Goal: Task Accomplishment & Management: Manage account settings

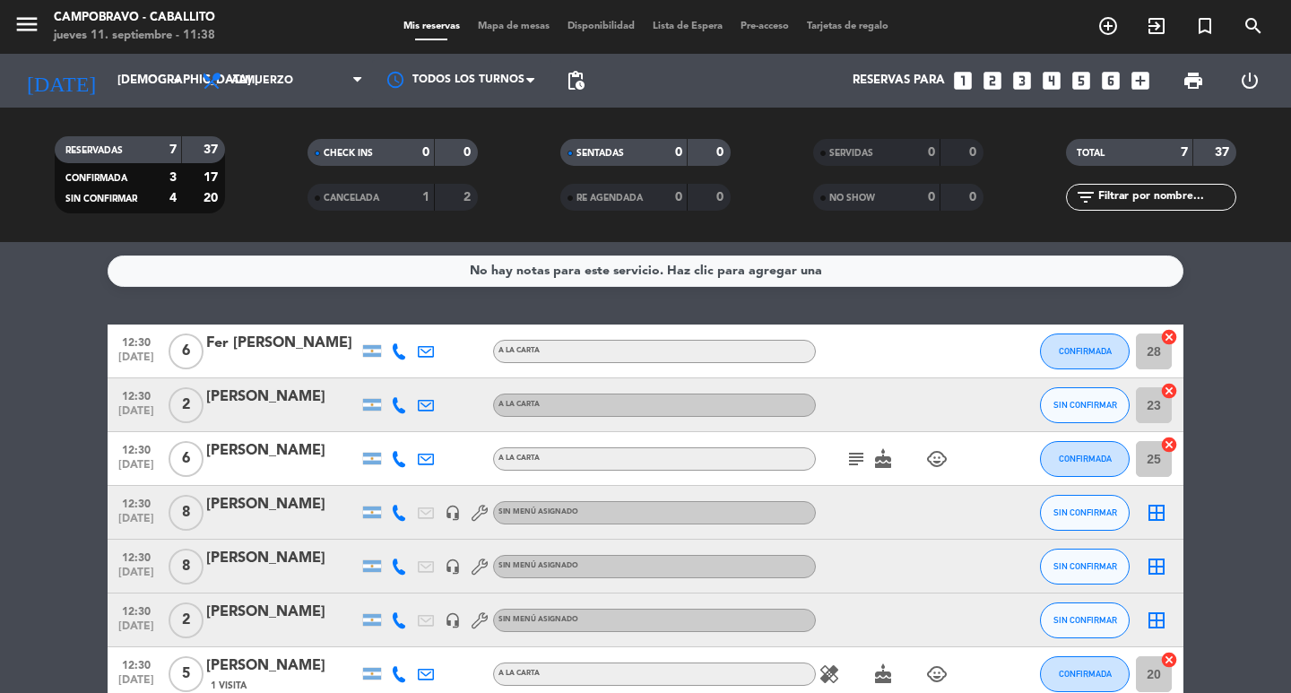
click at [1041, 91] on icon "looks_4" at bounding box center [1051, 80] width 23 height 23
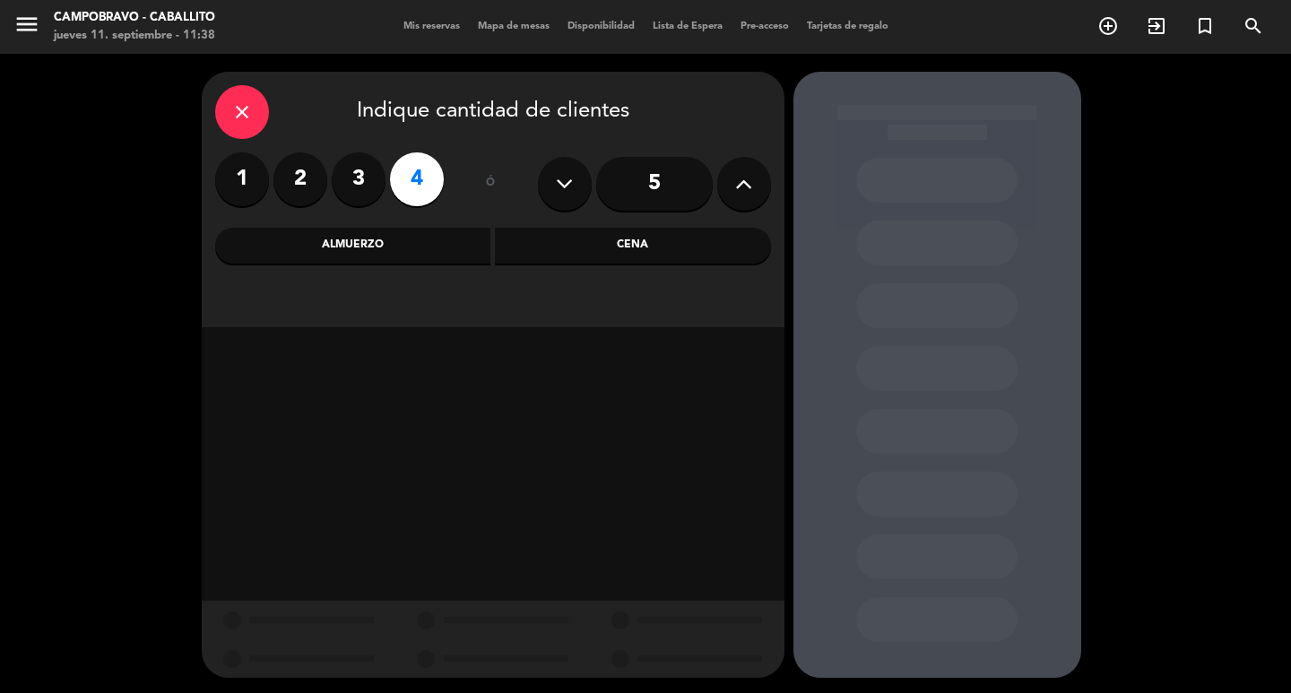
click at [420, 240] on div "Almuerzo" at bounding box center [353, 246] width 276 height 36
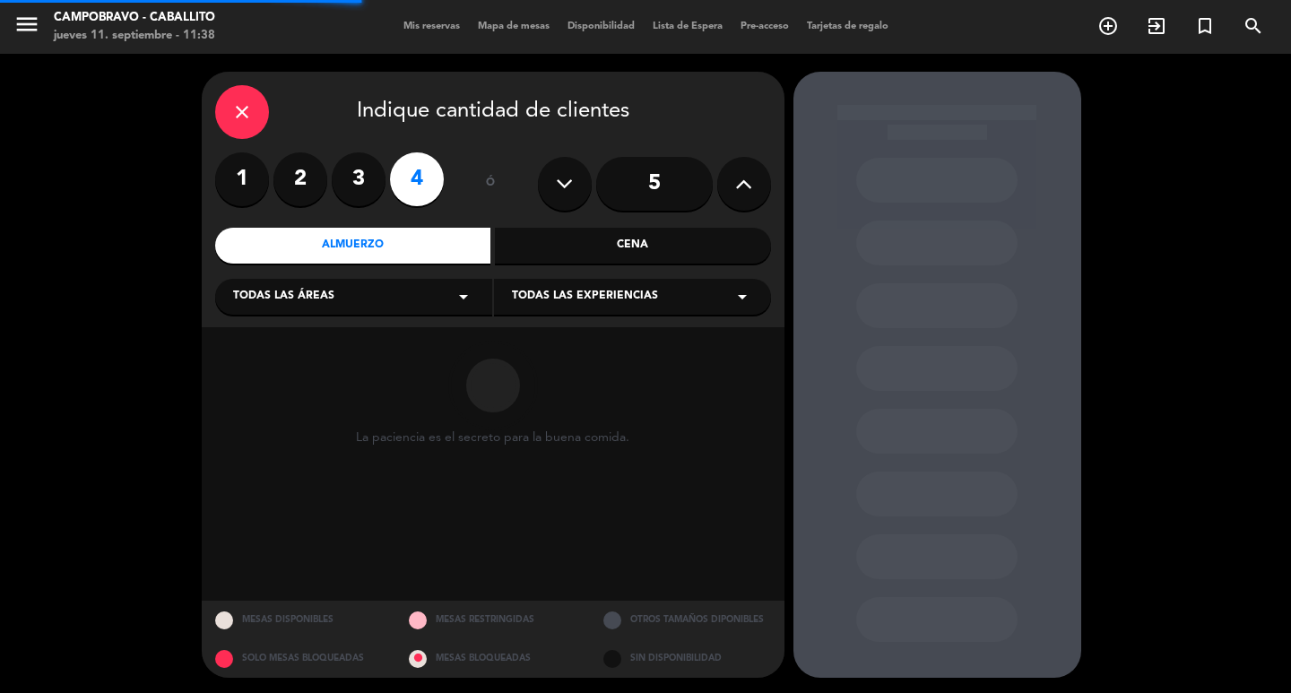
click at [338, 298] on div "Todas las áreas arrow_drop_down" at bounding box center [353, 297] width 277 height 36
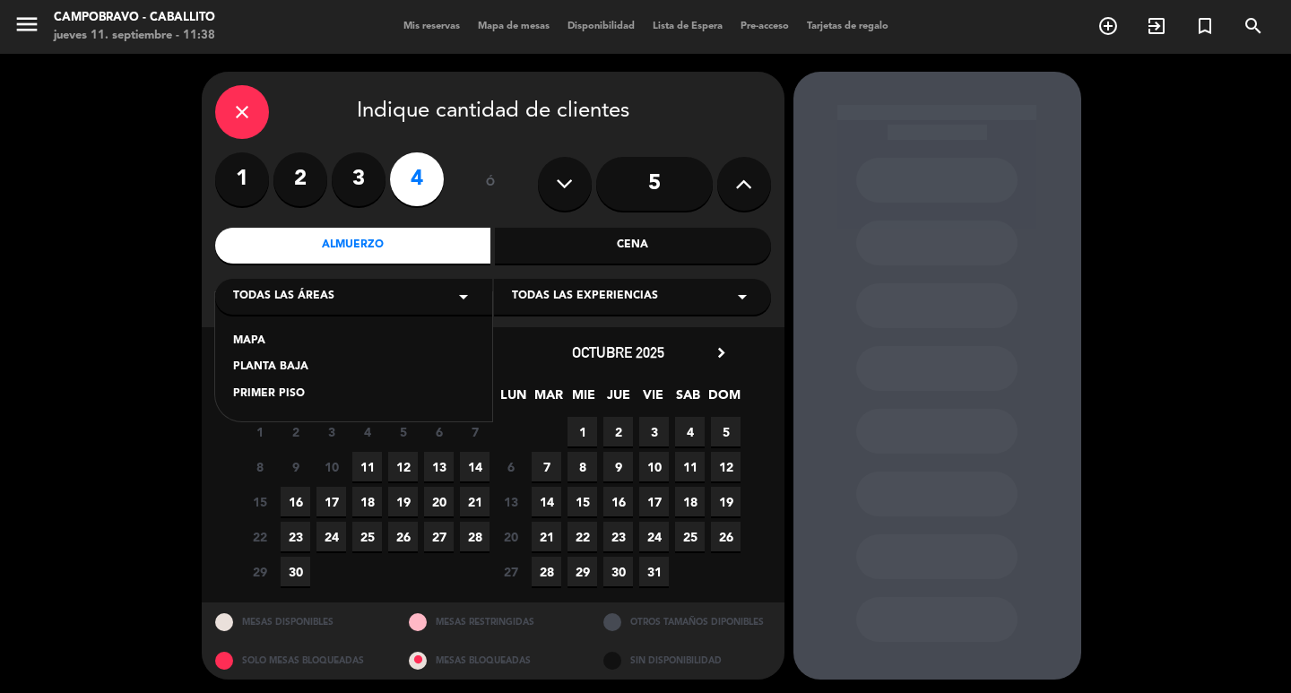
click at [257, 367] on div "PLANTA BAJA" at bounding box center [353, 368] width 241 height 18
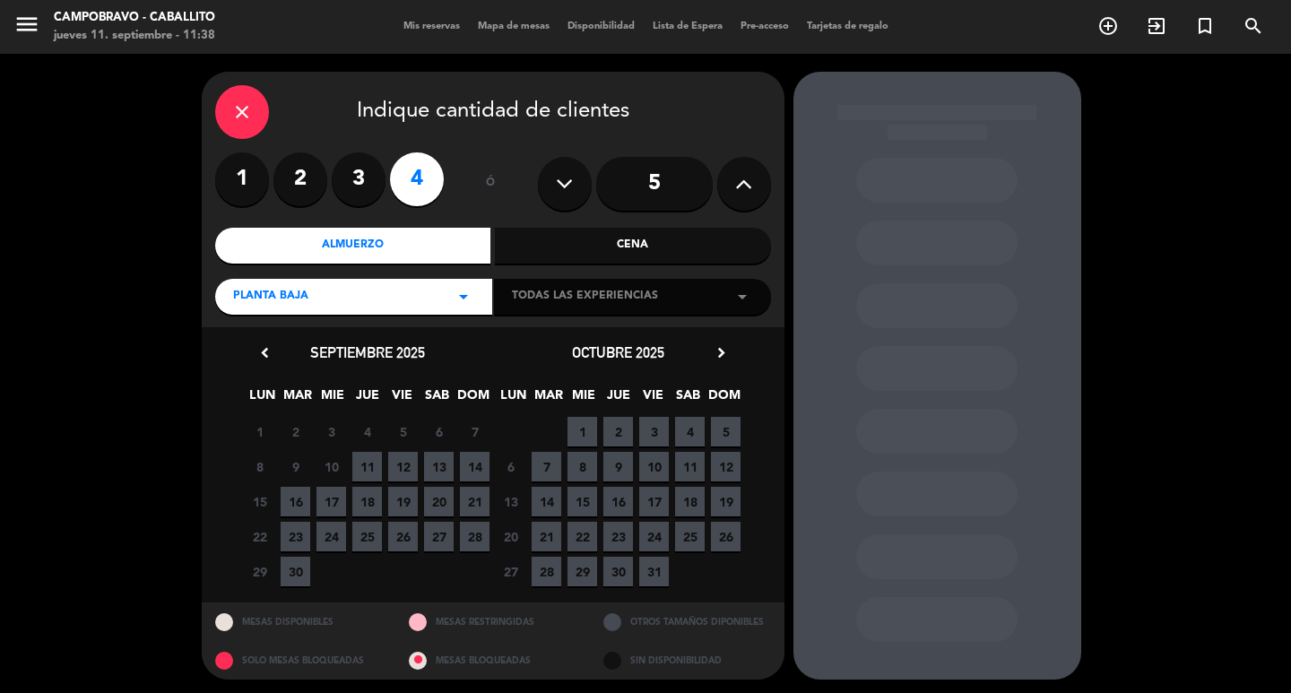
click at [370, 464] on span "11" at bounding box center [367, 467] width 30 height 30
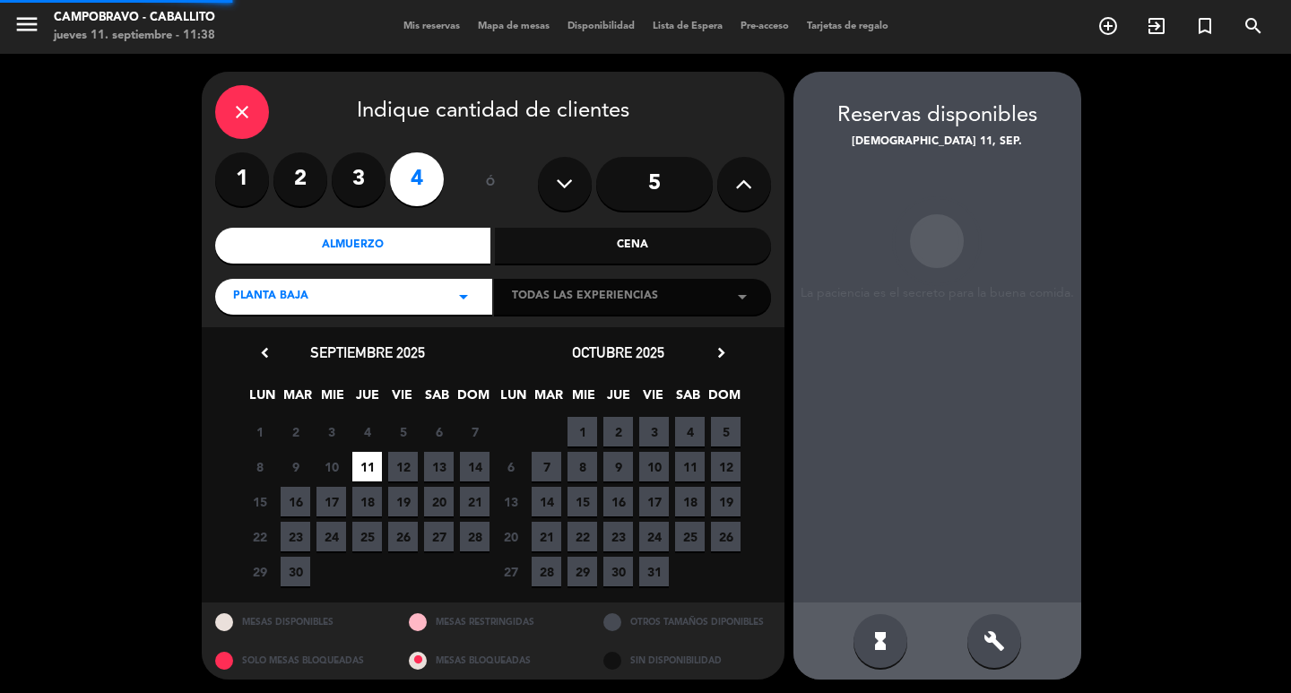
scroll to position [4, 0]
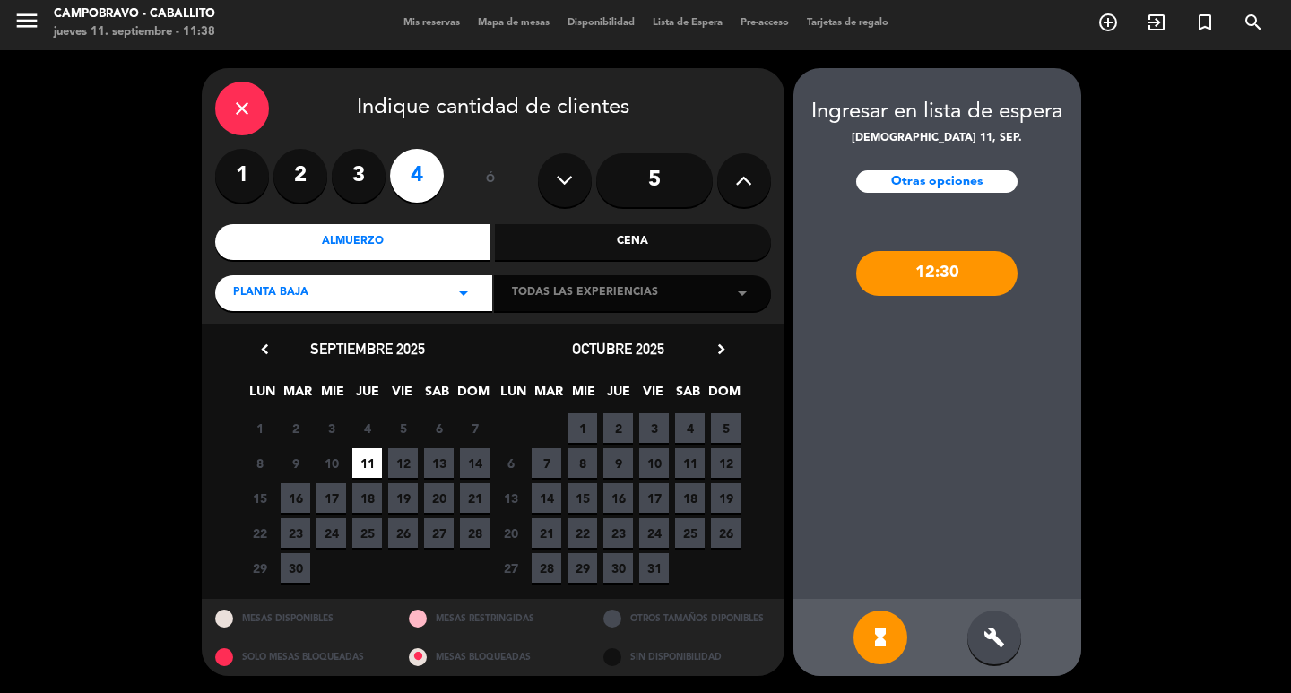
click at [900, 291] on div "12:30" at bounding box center [936, 273] width 161 height 45
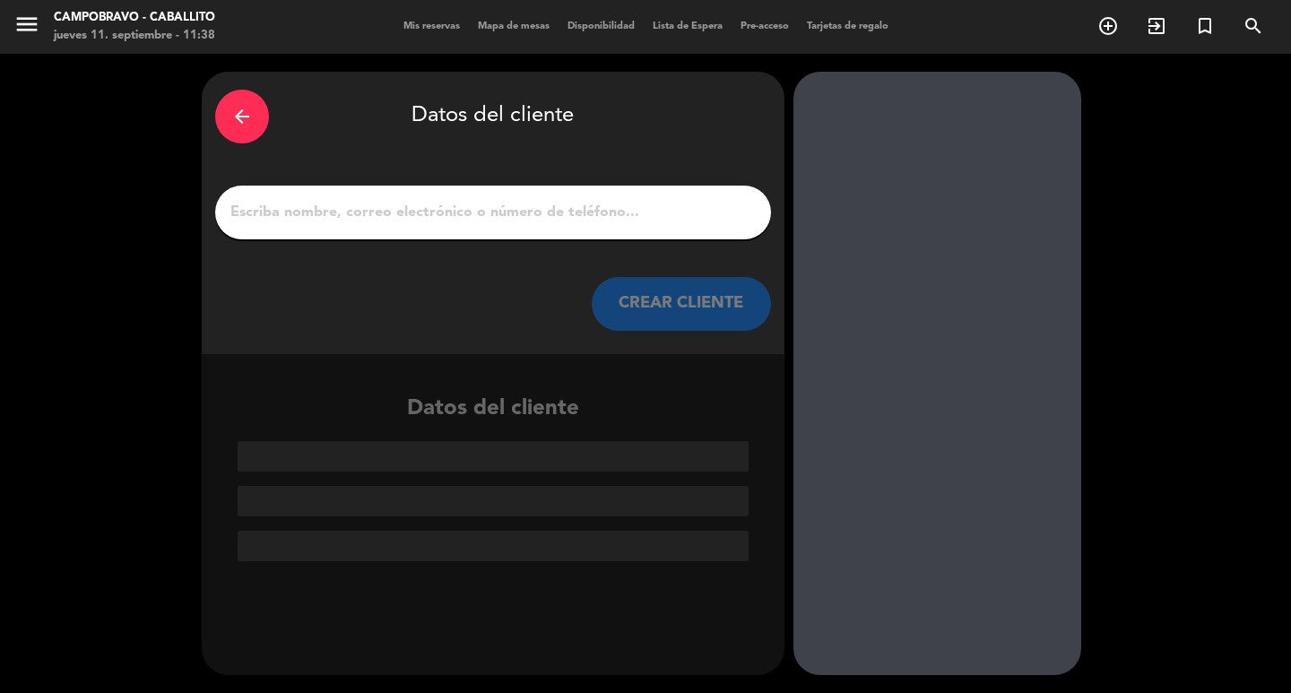
scroll to position [0, 0]
click at [667, 217] on input "1" at bounding box center [493, 212] width 529 height 25
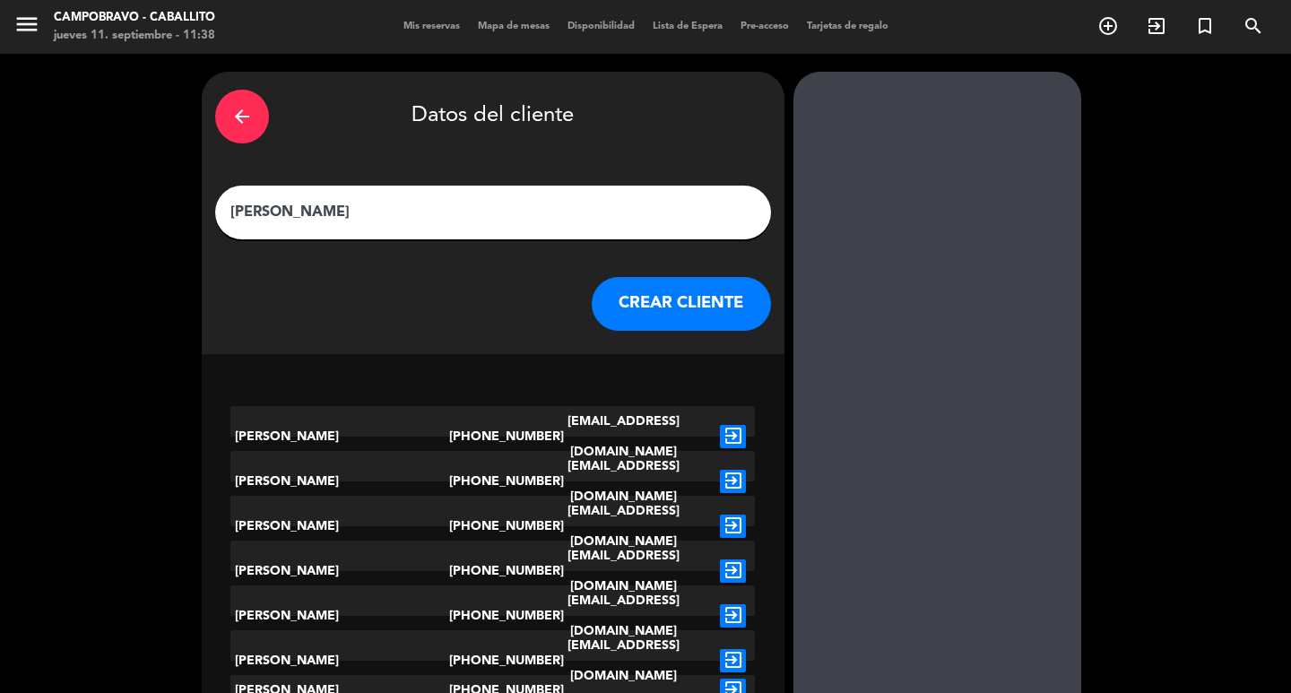
type input "[PERSON_NAME]"
click at [696, 298] on button "CREAR CLIENTE" at bounding box center [681, 304] width 179 height 54
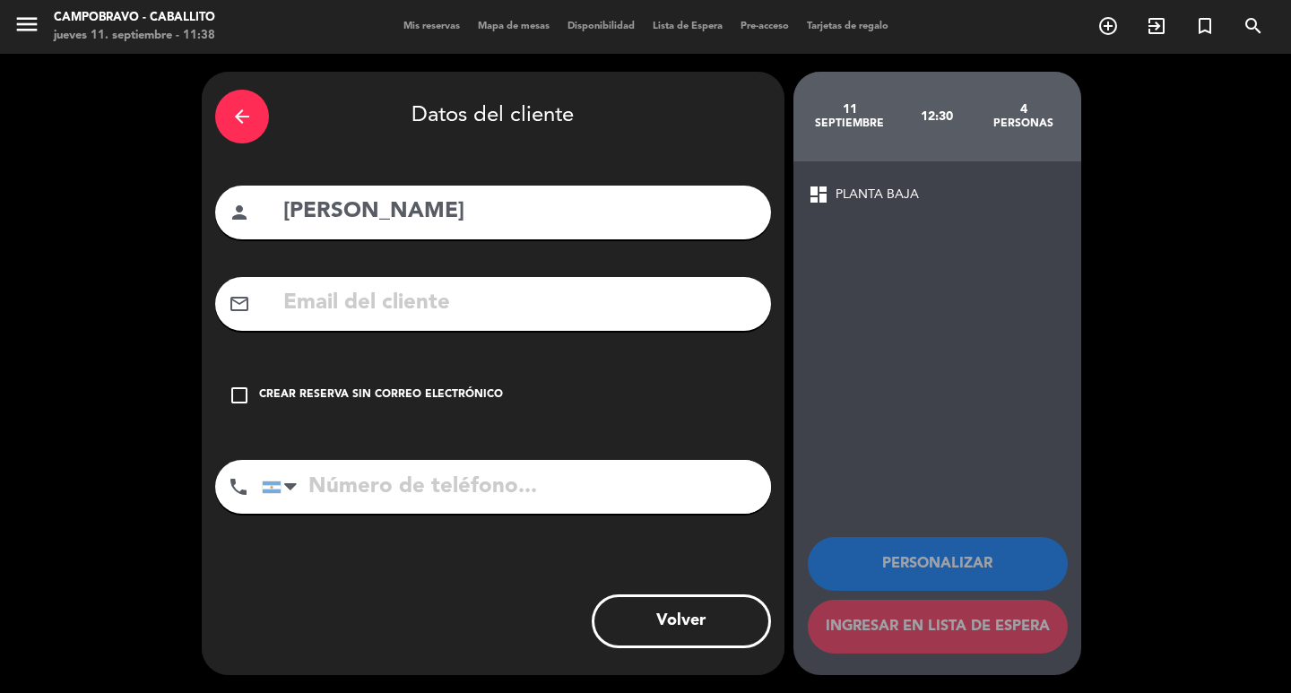
click at [365, 396] on div "Crear reserva sin correo electrónico" at bounding box center [381, 395] width 244 height 18
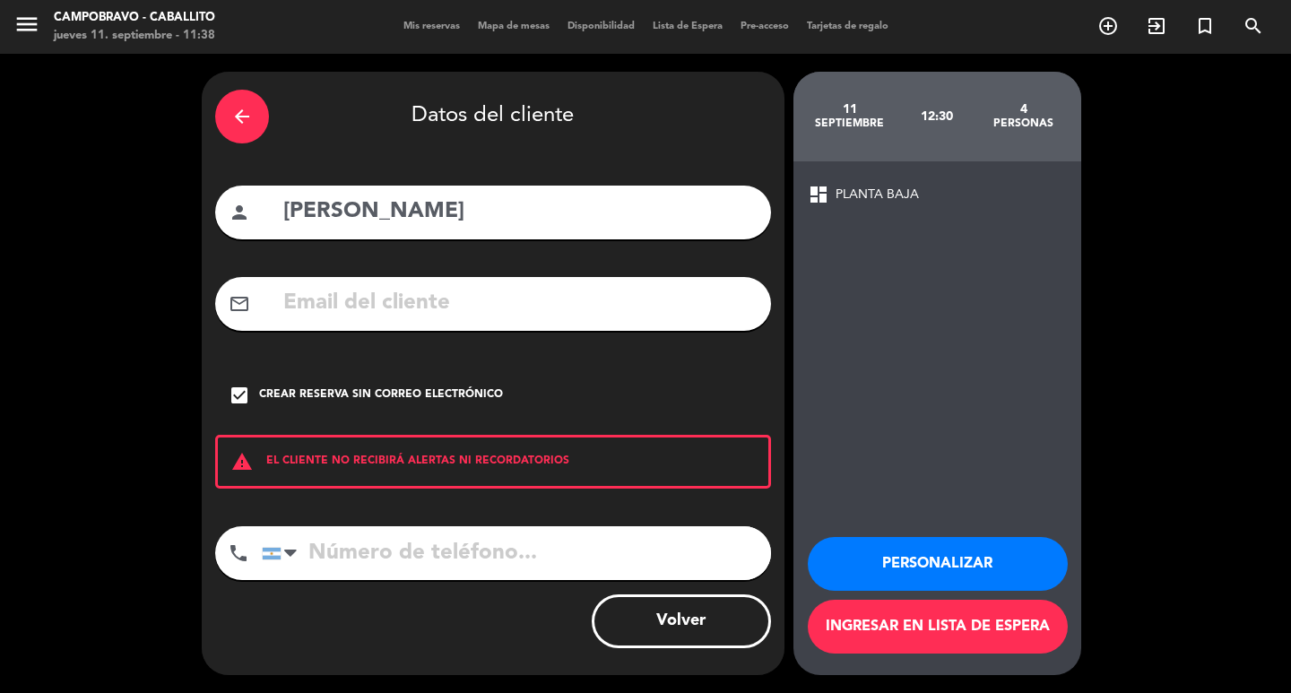
click at [380, 548] on input "tel" at bounding box center [516, 553] width 509 height 54
type input "1133050496"
click at [898, 553] on button "Personalizar" at bounding box center [938, 564] width 260 height 54
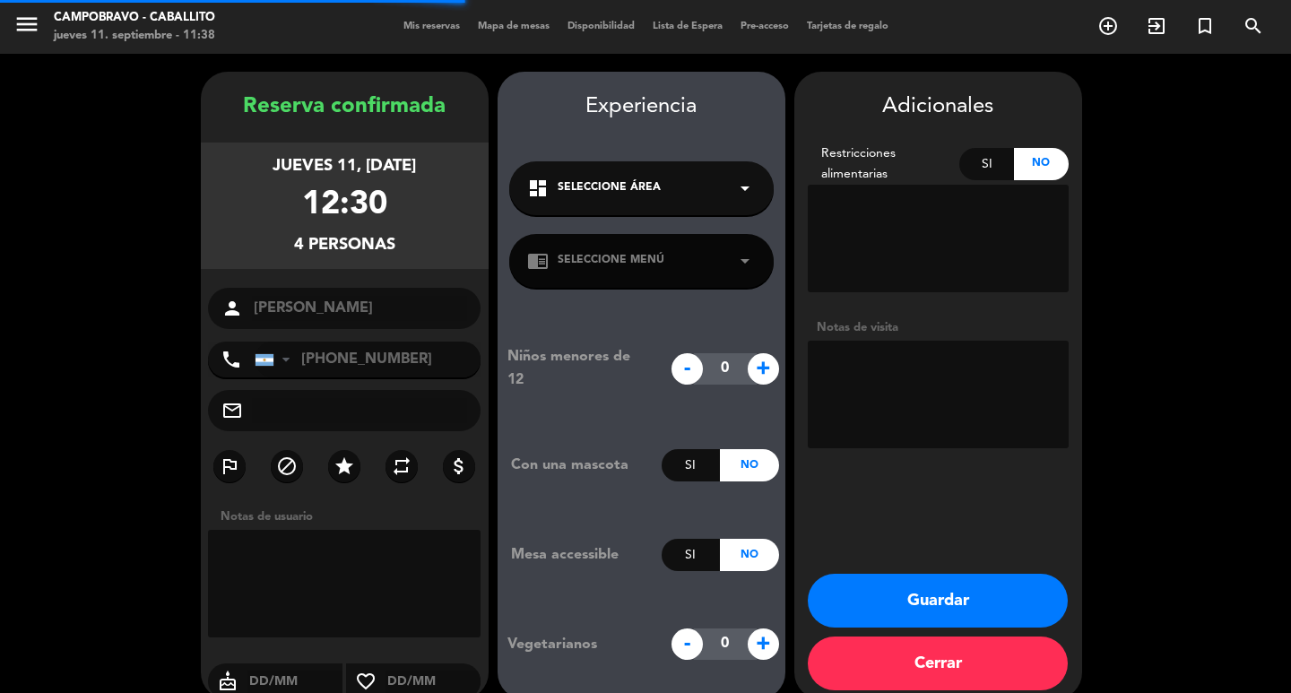
scroll to position [24, 0]
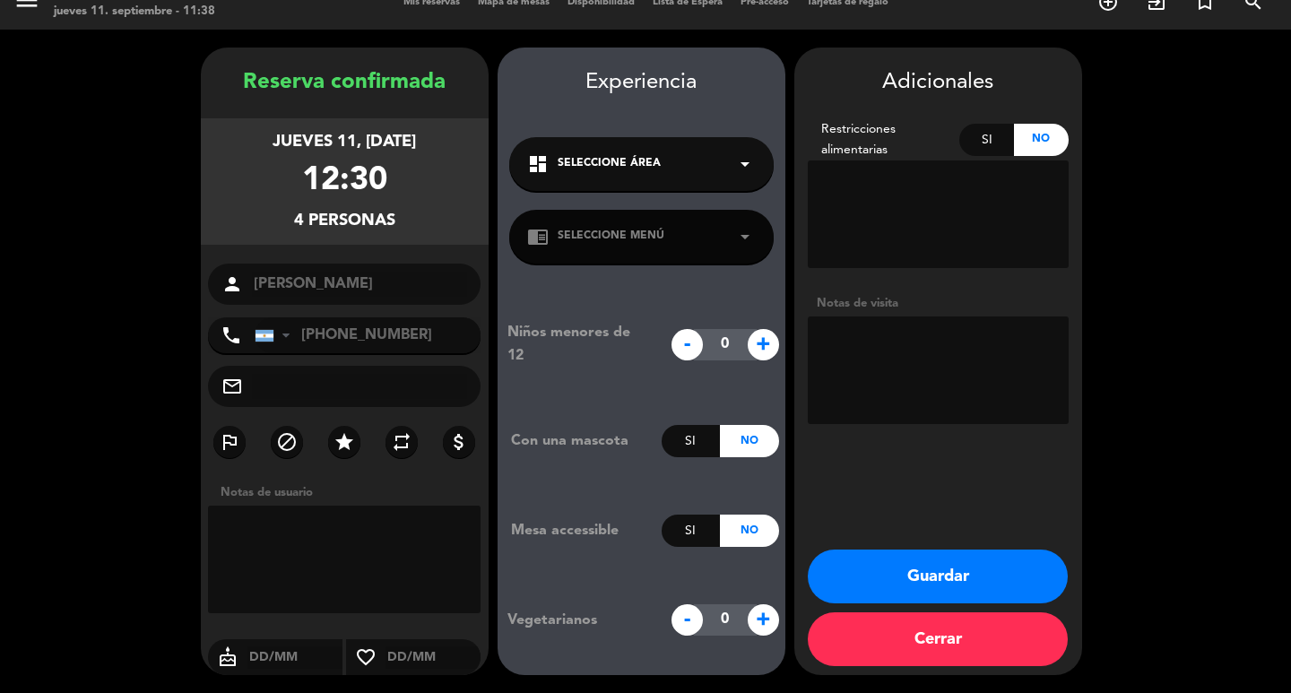
click at [636, 165] on span "Seleccione Área" at bounding box center [609, 164] width 103 height 18
click at [637, 203] on div "MAPA" at bounding box center [641, 202] width 264 height 76
click at [660, 155] on div "dashboard Seleccione Área arrow_drop_down" at bounding box center [641, 164] width 264 height 54
click at [635, 226] on div "chrome_reader_mode Seleccione Menú arrow_drop_down" at bounding box center [641, 237] width 264 height 54
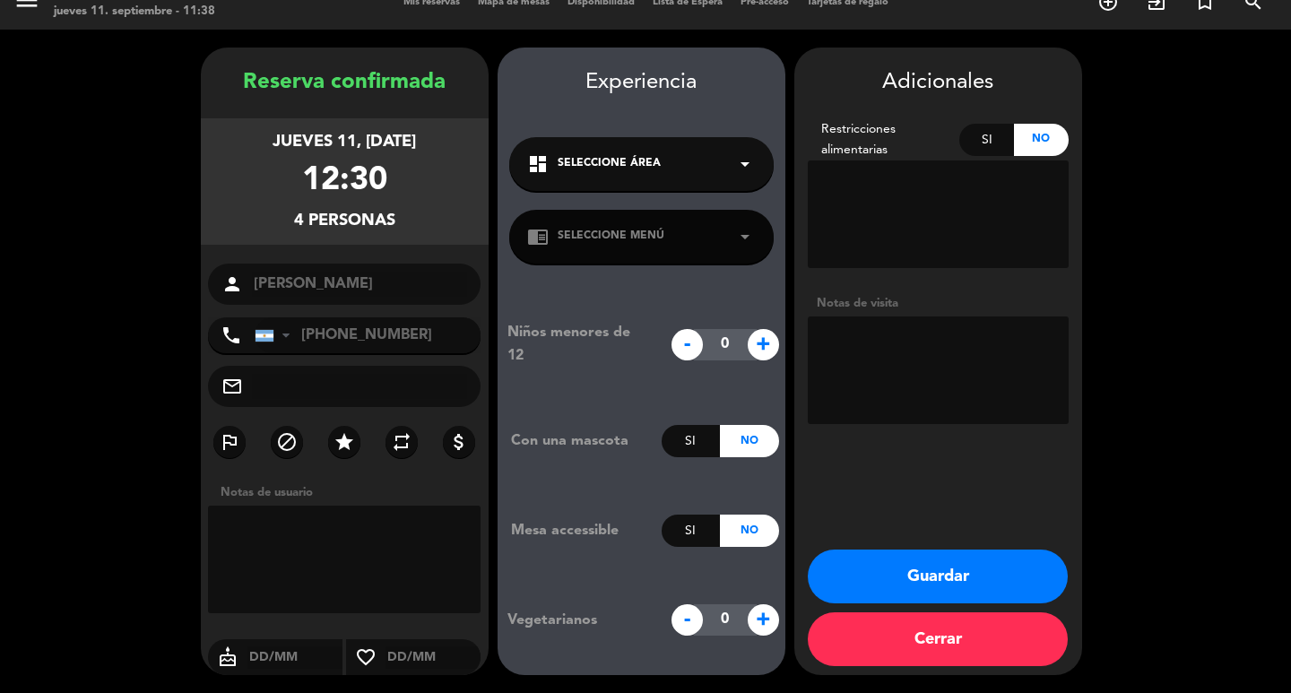
click at [862, 579] on button "Guardar" at bounding box center [938, 577] width 260 height 54
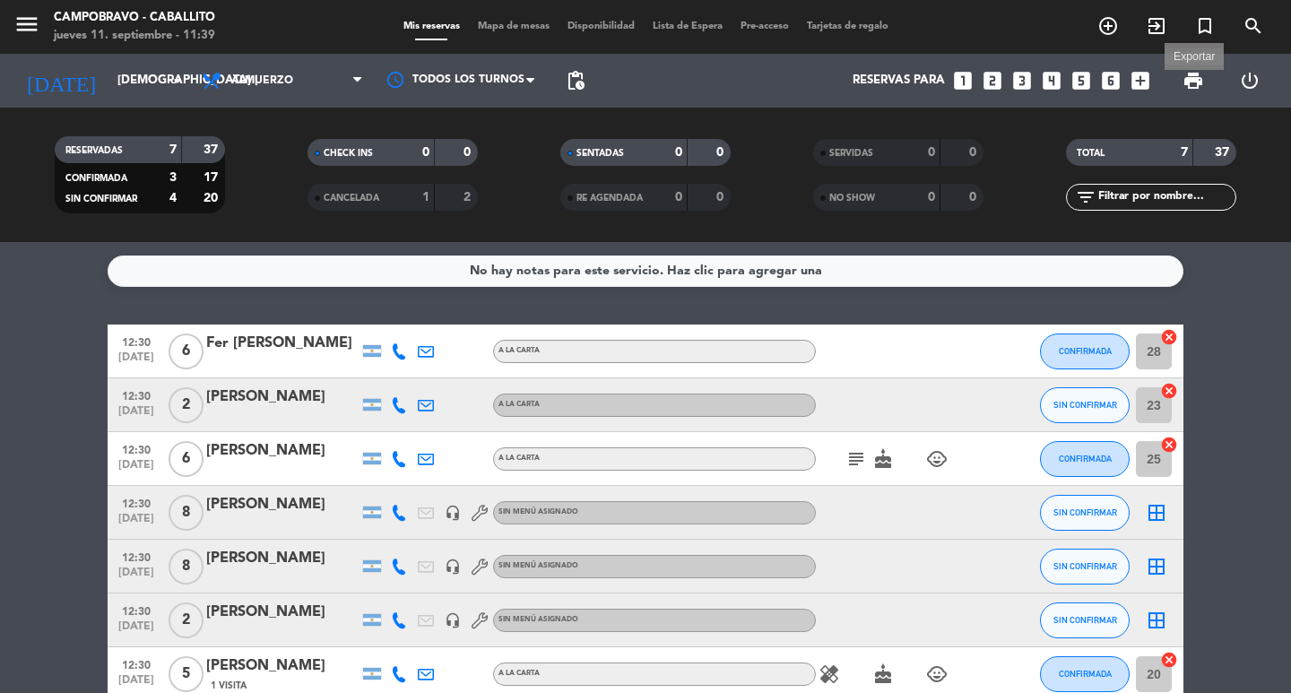
click at [1192, 74] on span "print" at bounding box center [1193, 81] width 22 height 22
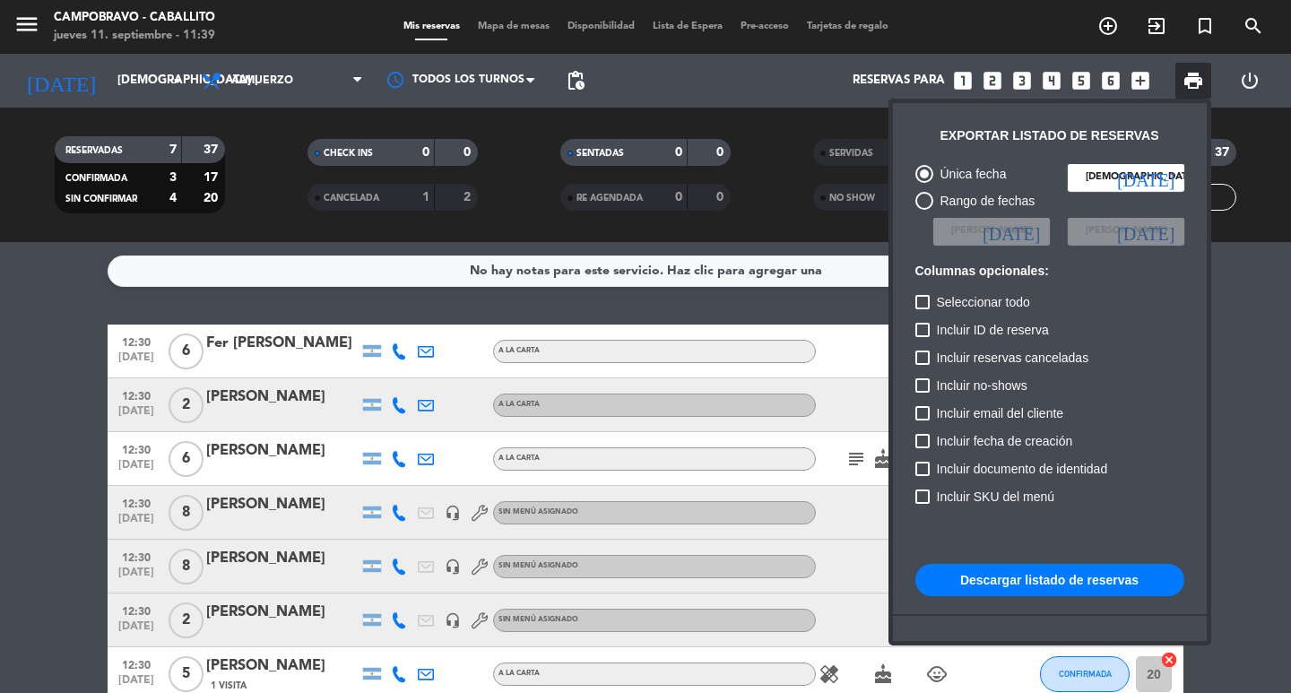
click at [1045, 571] on button "Descargar listado de reservas" at bounding box center [1049, 580] width 269 height 32
click at [702, 18] on div at bounding box center [645, 346] width 1291 height 693
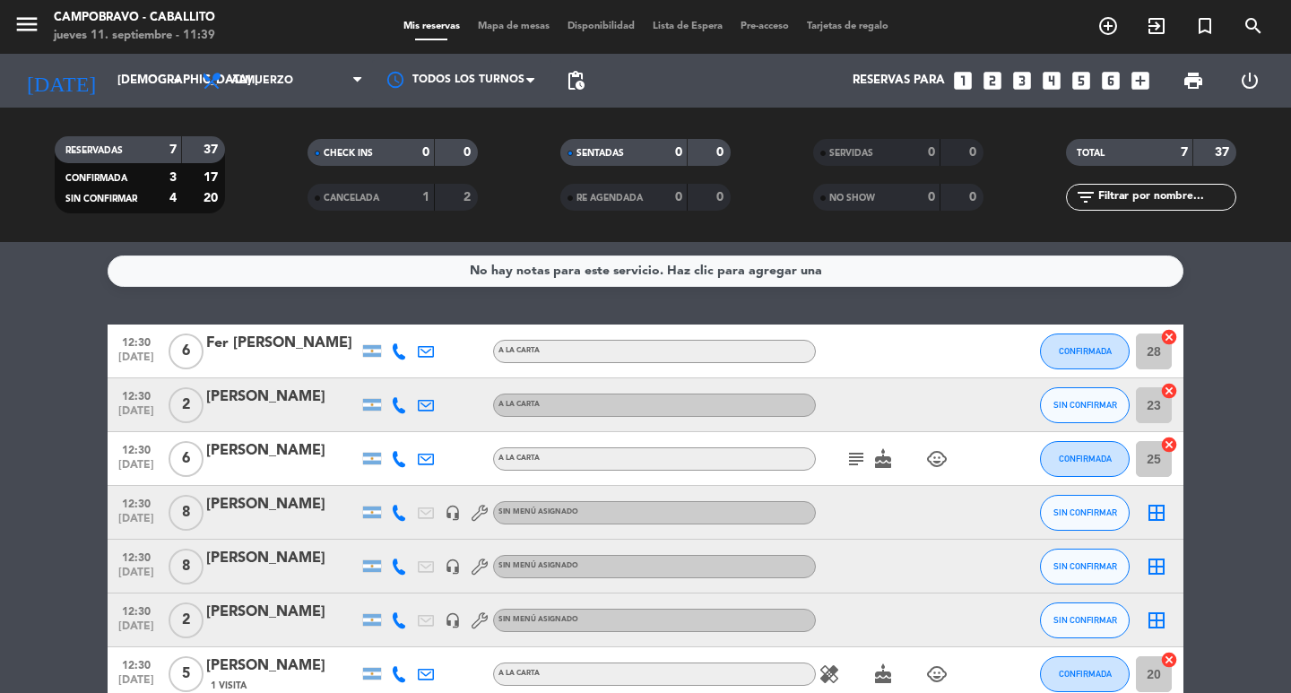
click at [702, 25] on span "Lista de Espera" at bounding box center [688, 27] width 88 height 10
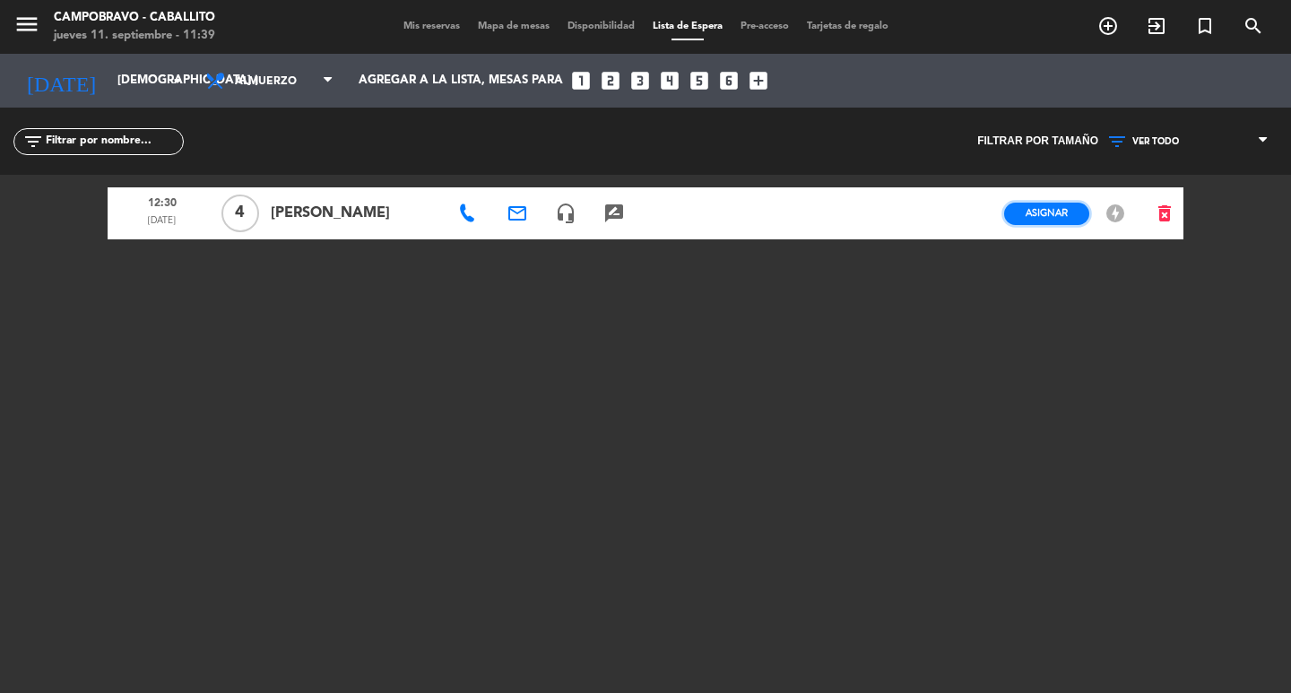
click at [1037, 203] on button "Asignar" at bounding box center [1046, 214] width 85 height 22
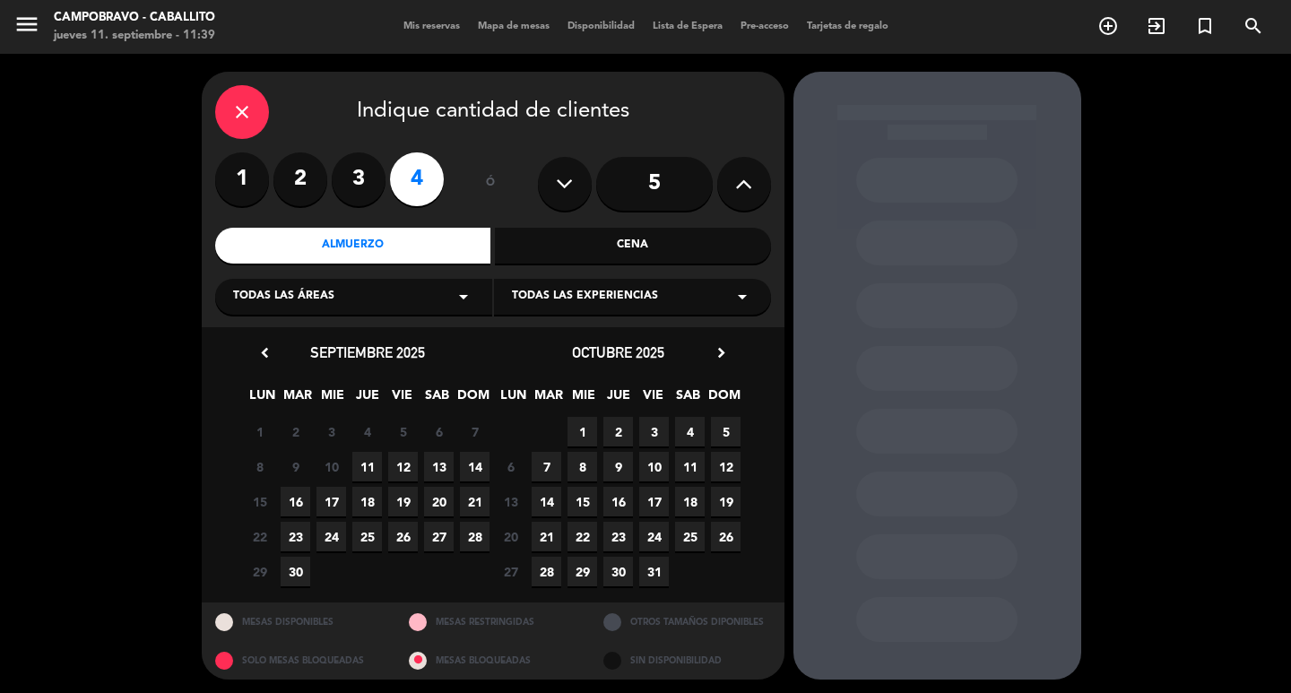
click at [246, 104] on icon "close" at bounding box center [242, 112] width 22 height 22
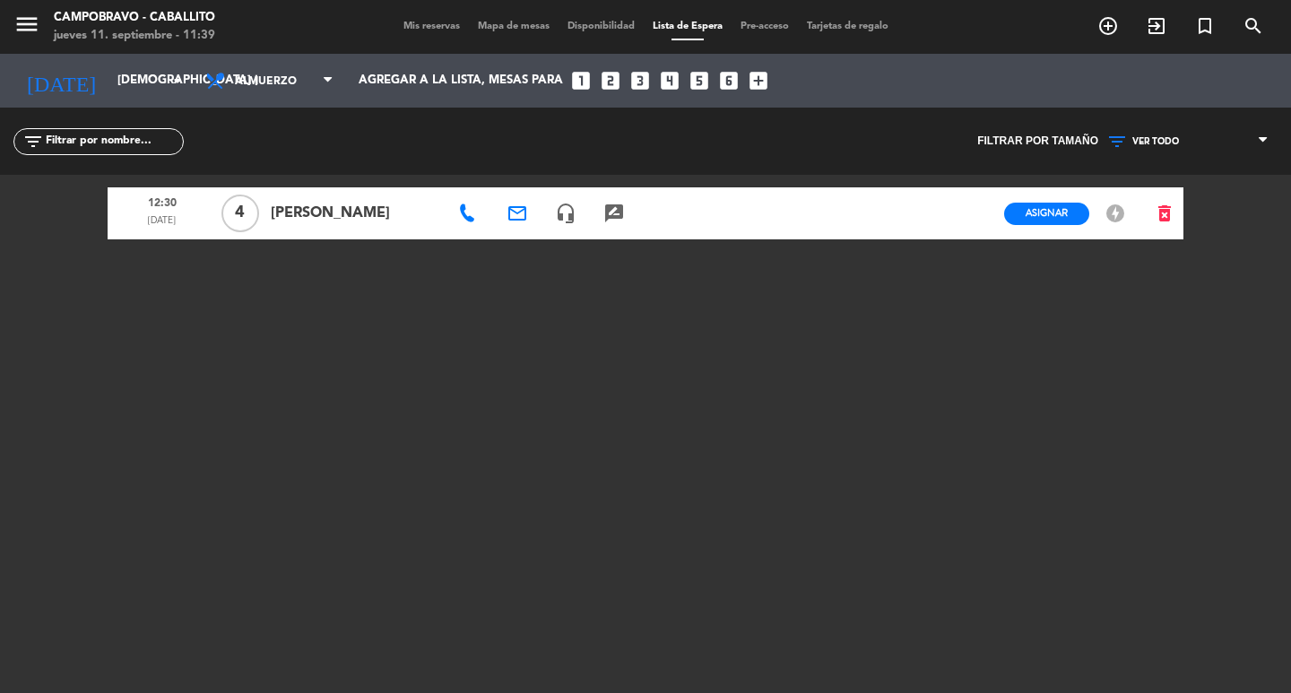
click at [426, 22] on span "Mis reservas" at bounding box center [431, 27] width 74 height 10
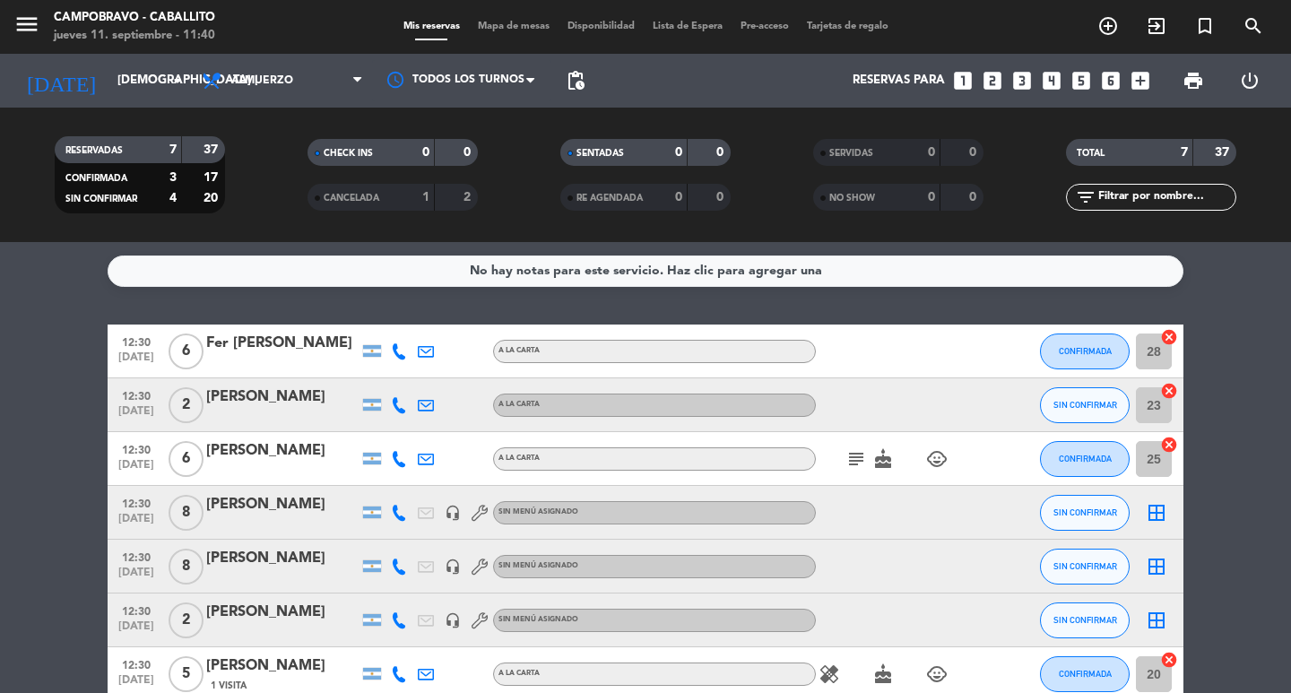
click at [666, 23] on span "Lista de Espera" at bounding box center [688, 27] width 88 height 10
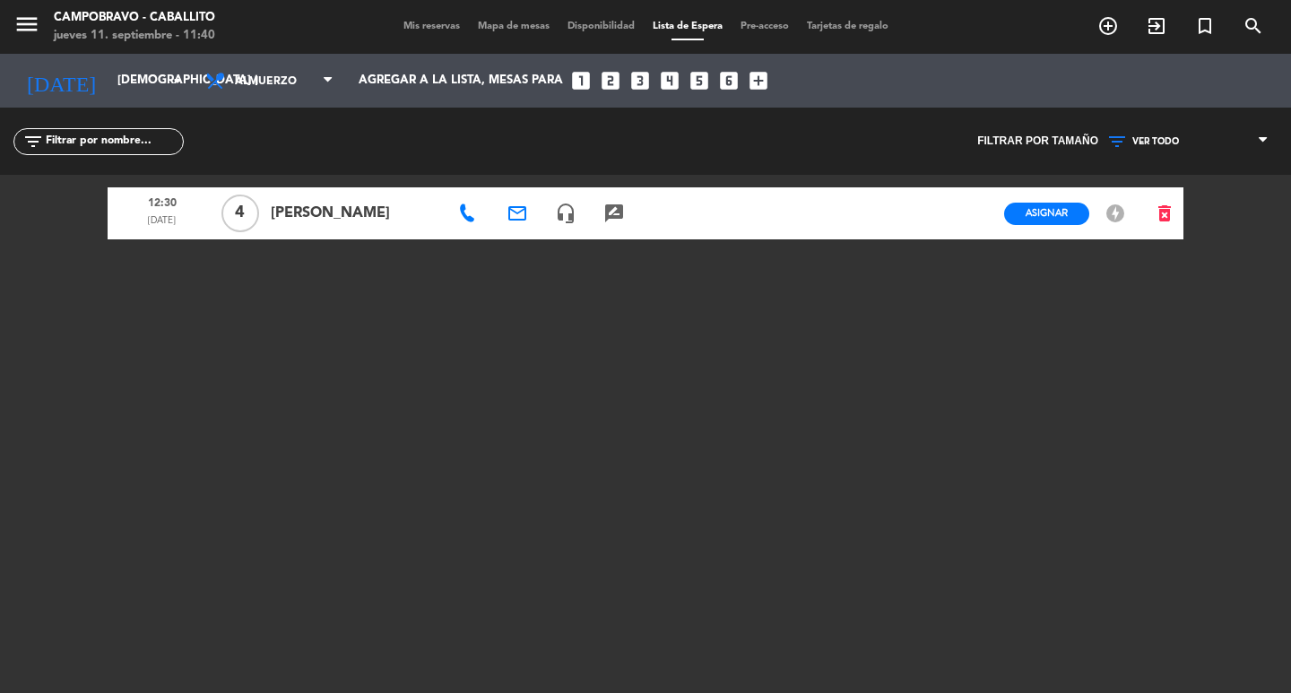
click at [290, 211] on span "[PERSON_NAME]" at bounding box center [355, 213] width 168 height 23
click at [474, 212] on icon at bounding box center [467, 213] width 18 height 18
click at [550, 185] on span "content_paste" at bounding box center [556, 182] width 13 height 13
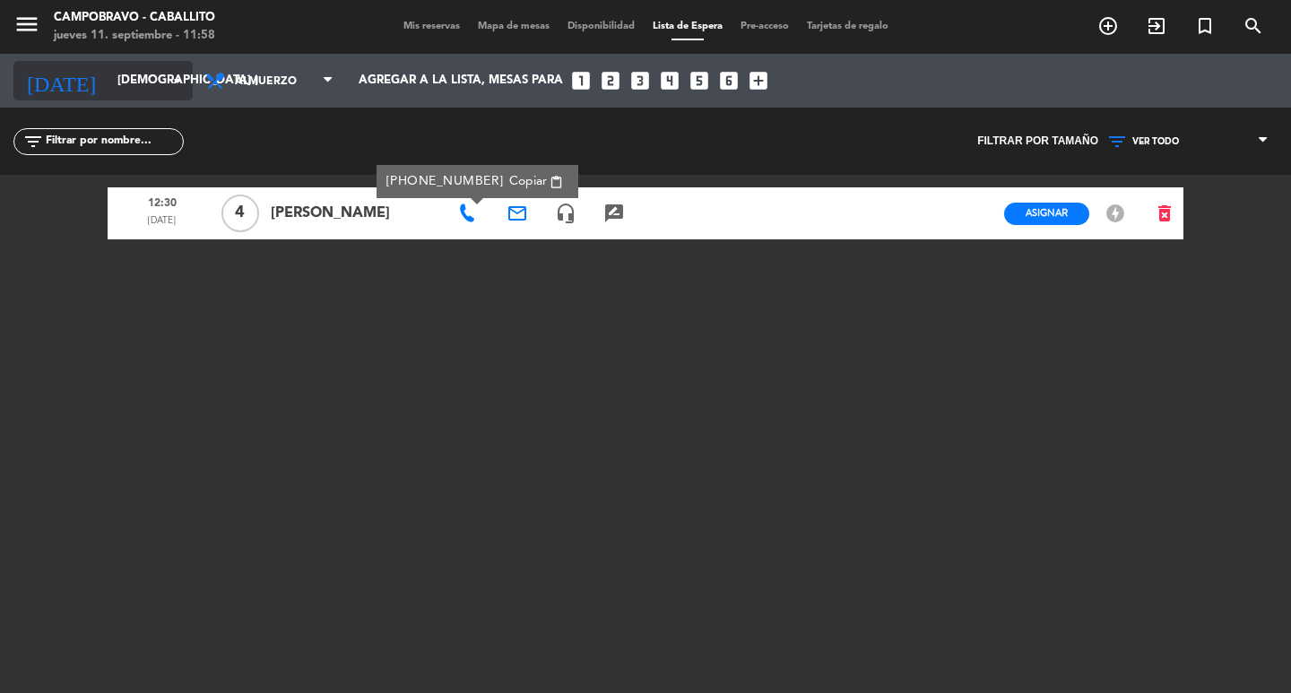
click at [22, 78] on icon "[DATE]" at bounding box center [60, 80] width 95 height 39
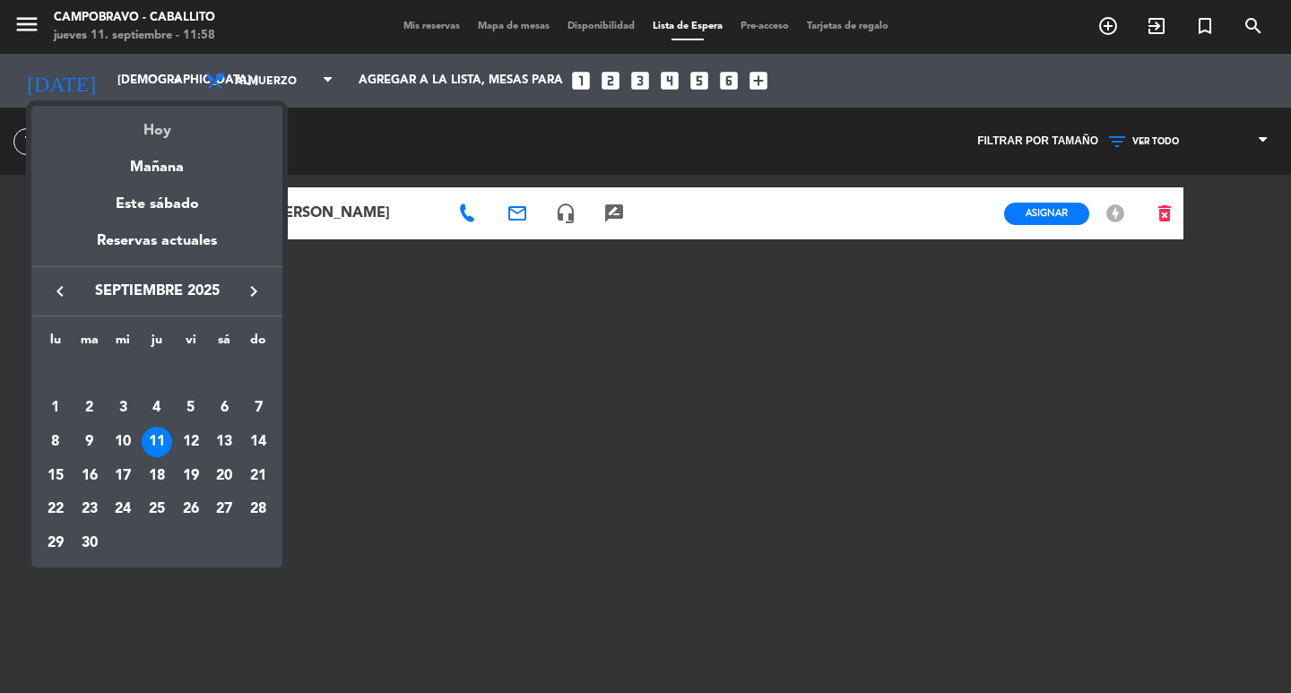
click at [134, 140] on div "Hoy" at bounding box center [156, 124] width 251 height 37
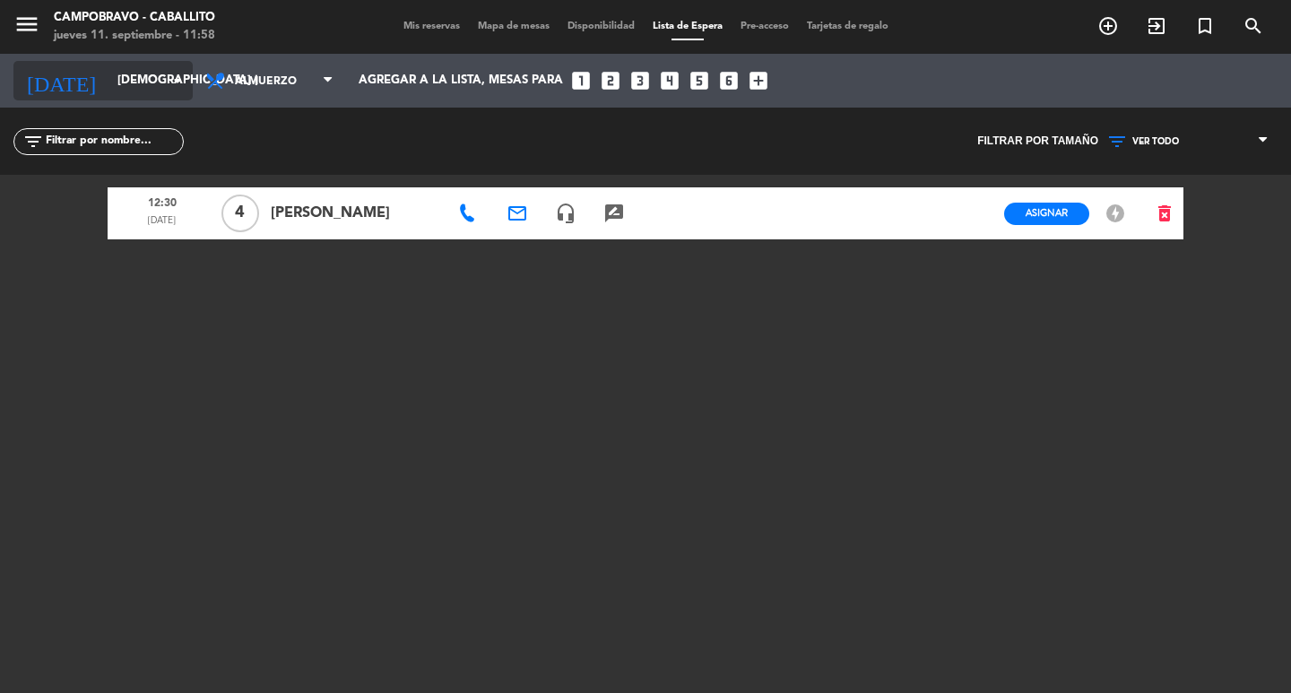
click at [108, 76] on input "[DEMOGRAPHIC_DATA] [DATE]" at bounding box center [187, 81] width 158 height 32
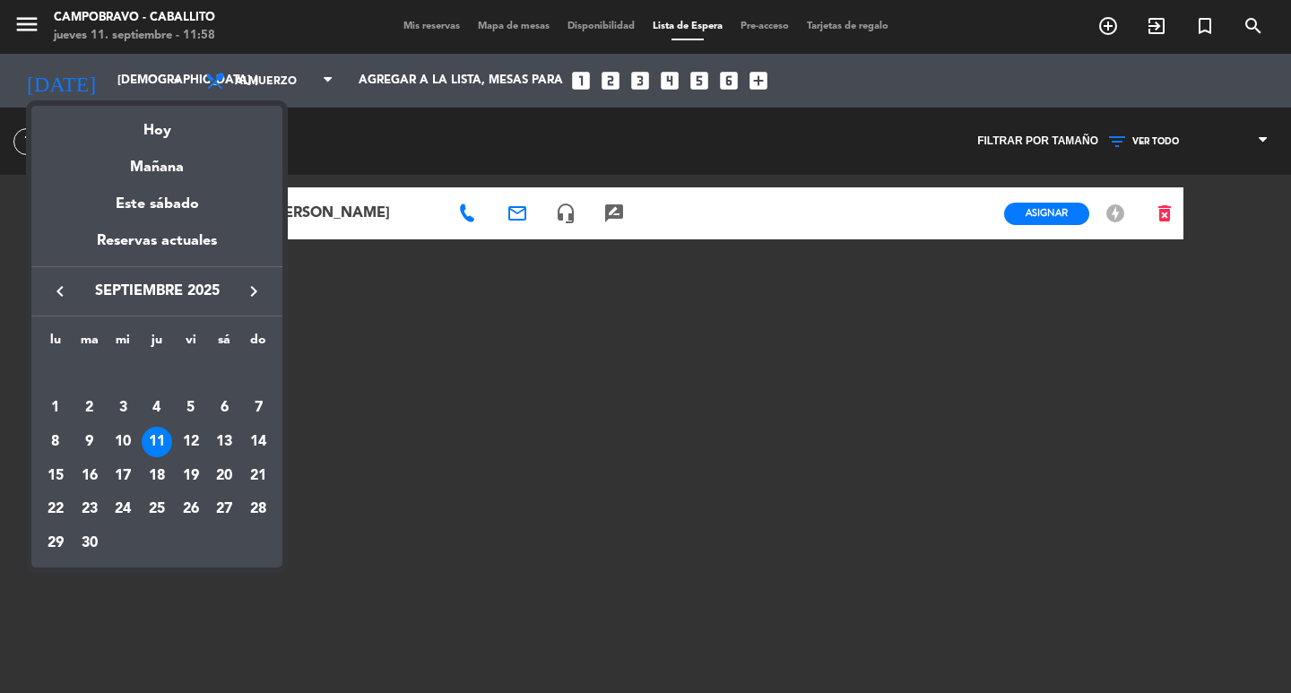
click at [308, 70] on div at bounding box center [645, 346] width 1291 height 693
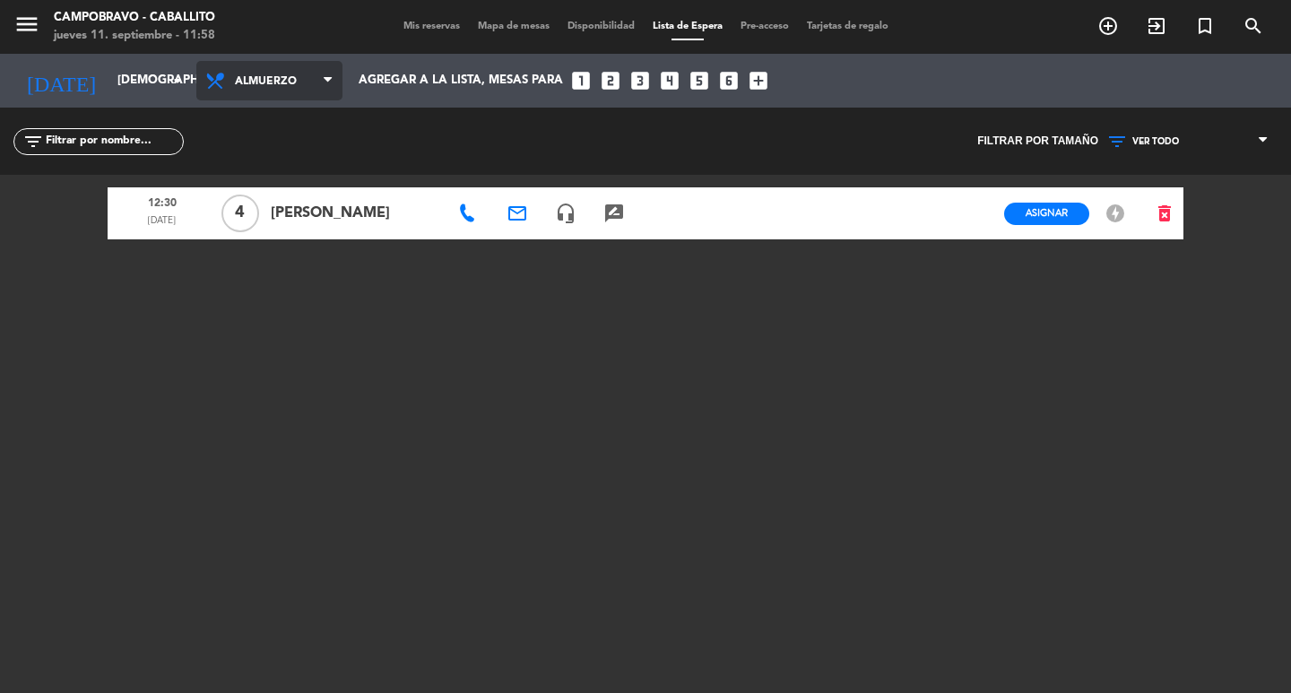
click at [293, 82] on span "Almuerzo" at bounding box center [277, 82] width 85 height 34
click at [271, 212] on div "menu Campobravo - caballito jueves 11. septiembre - 11:58 Mis reservas Mapa de …" at bounding box center [645, 346] width 1291 height 693
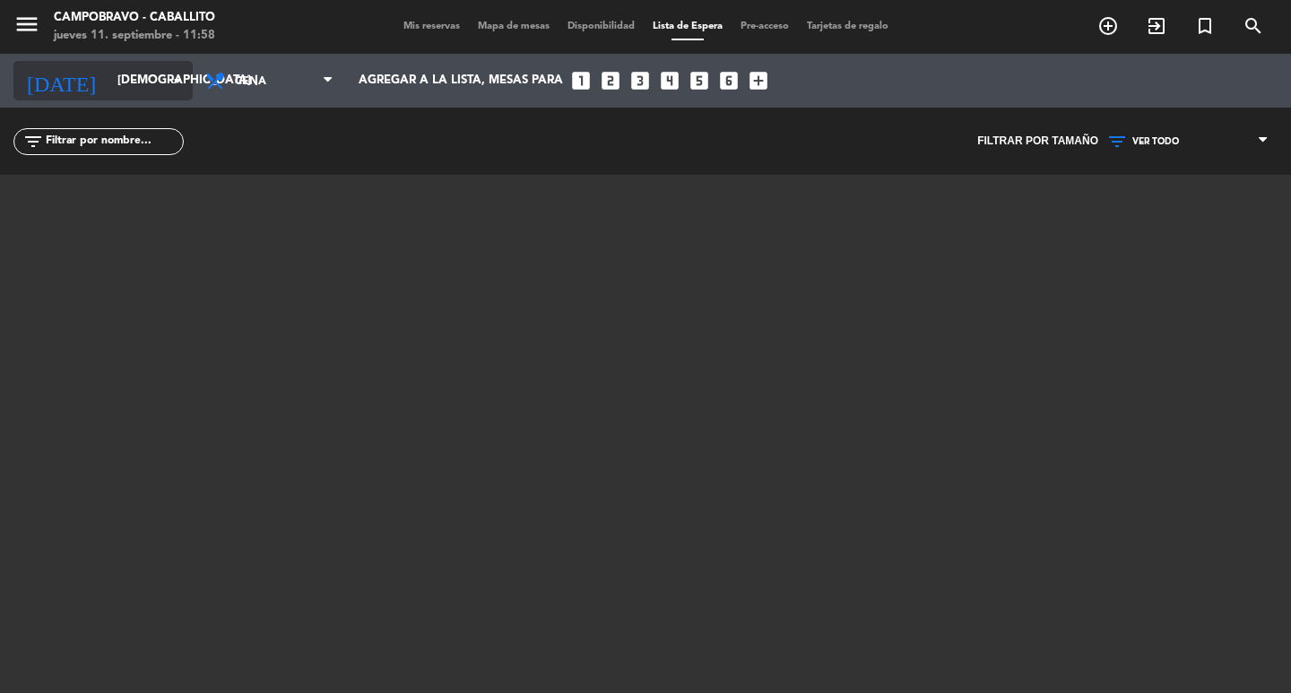
click at [150, 80] on input "[DEMOGRAPHIC_DATA] [DATE]" at bounding box center [187, 81] width 158 height 32
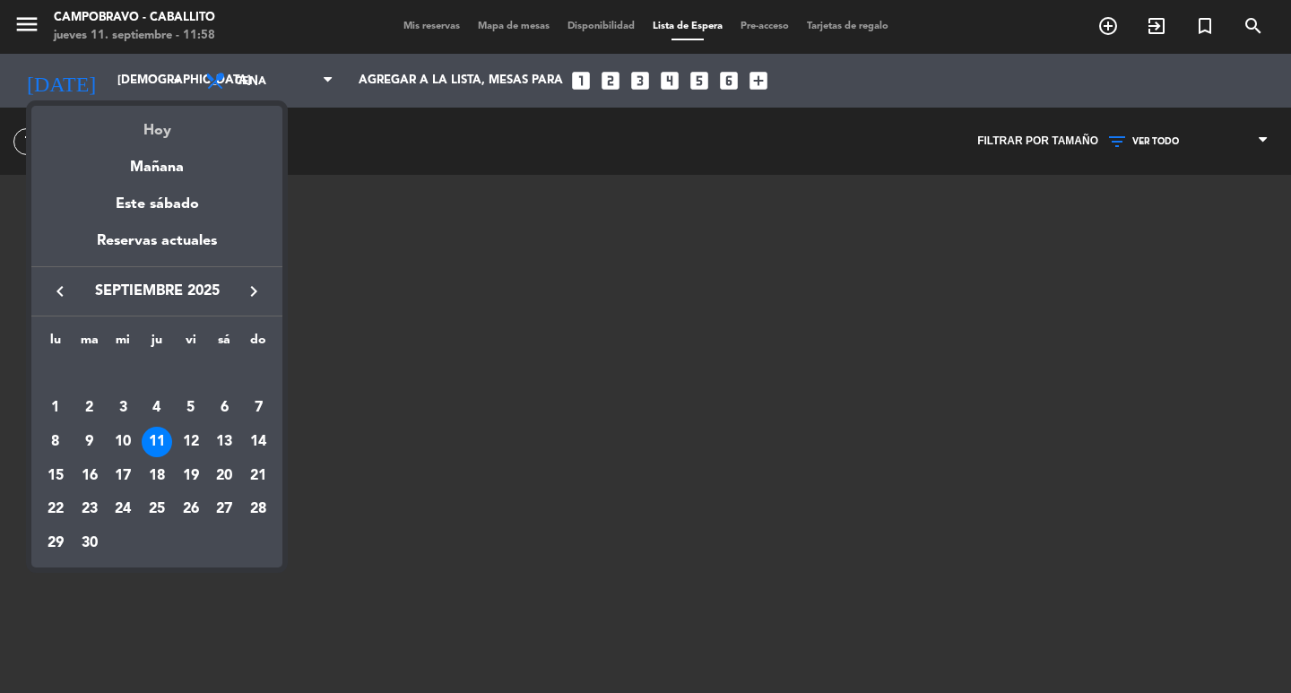
click at [151, 125] on div "Hoy" at bounding box center [156, 124] width 251 height 37
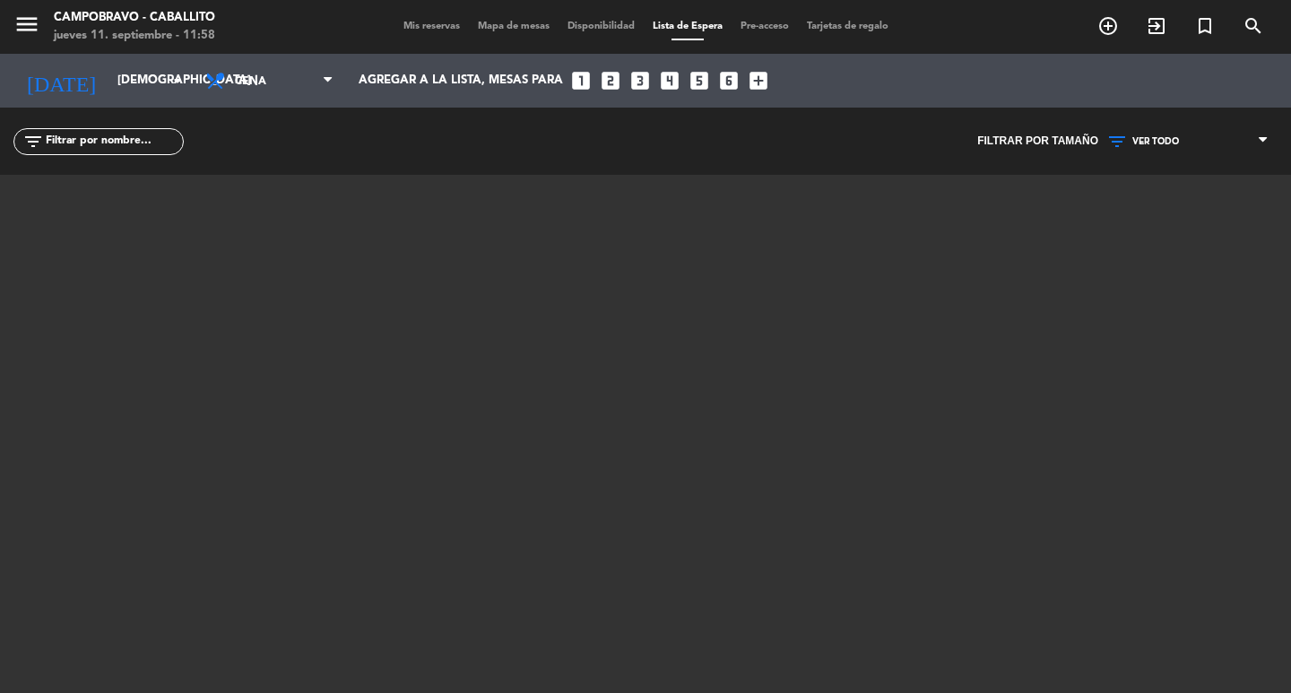
click at [437, 6] on div "menu Campobravo - caballito jueves 11. septiembre - 11:58 Mis reservas Mapa de …" at bounding box center [645, 27] width 1291 height 54
click at [426, 25] on span "Mis reservas" at bounding box center [431, 27] width 74 height 10
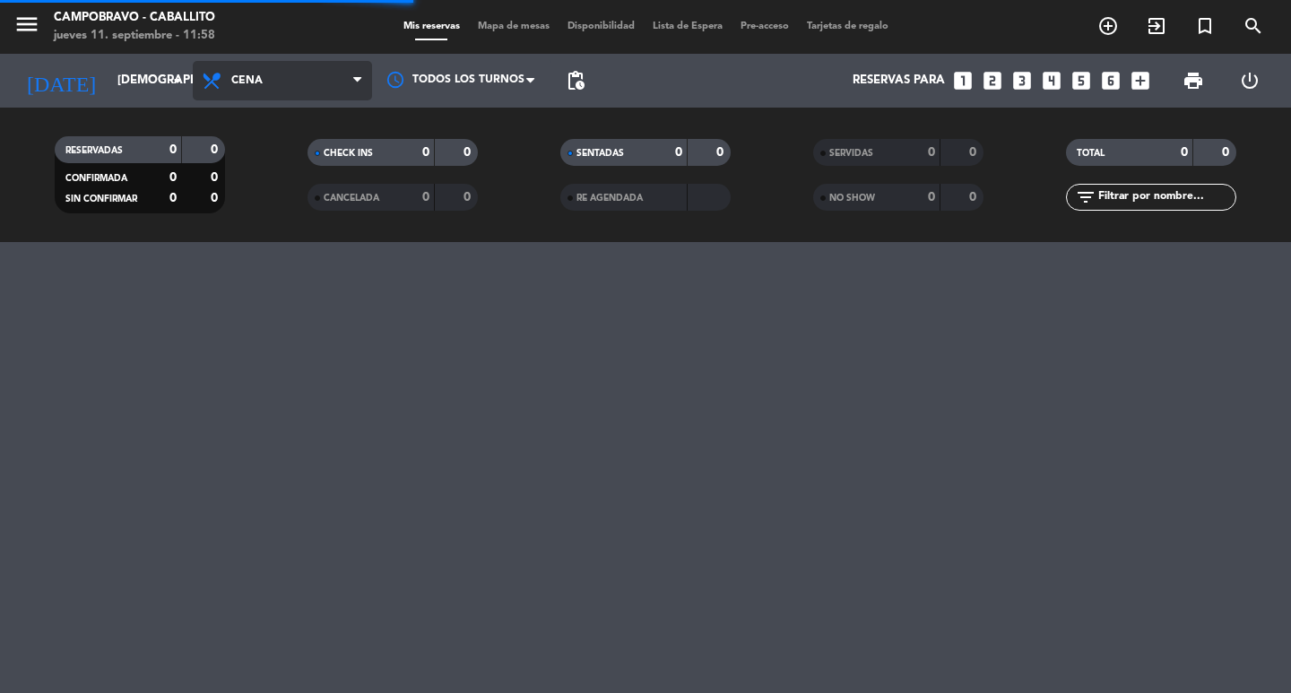
click at [271, 75] on span "Cena" at bounding box center [282, 80] width 179 height 39
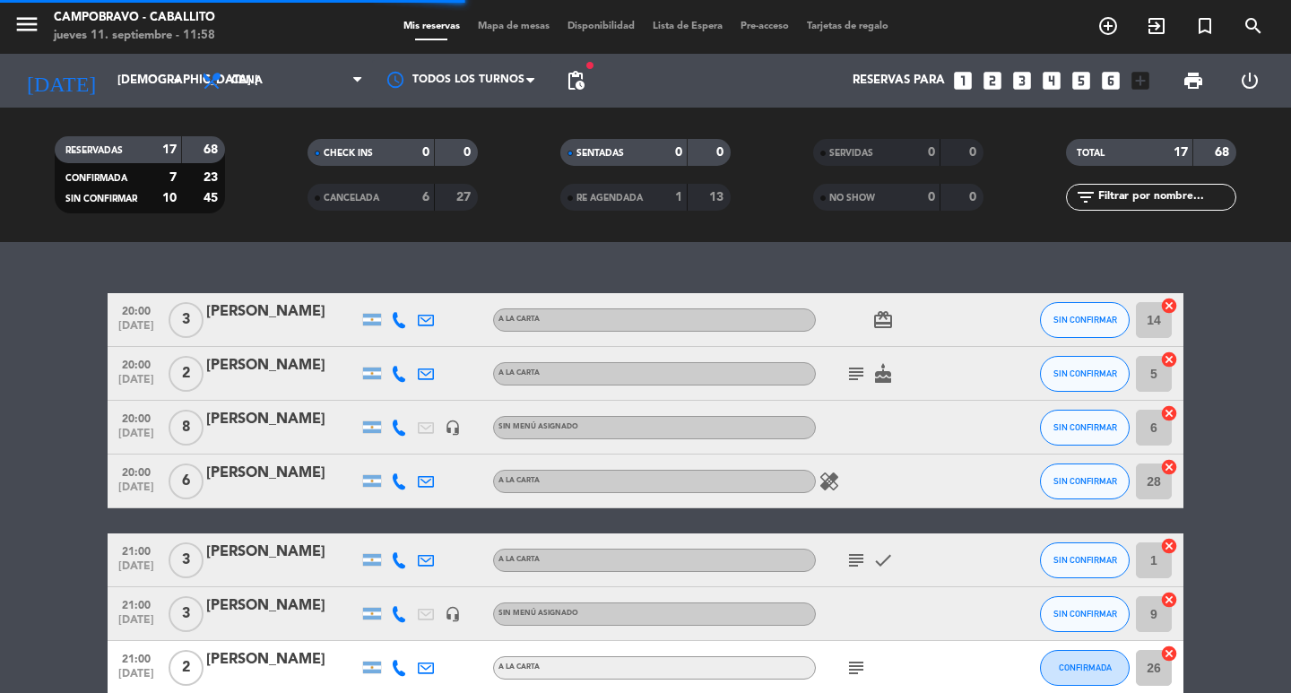
click at [257, 158] on filter-checkbox "RESERVADAS 17 68 CONFIRMADA 7 23 SIN CONFIRMAR 10 45" at bounding box center [139, 174] width 253 height 77
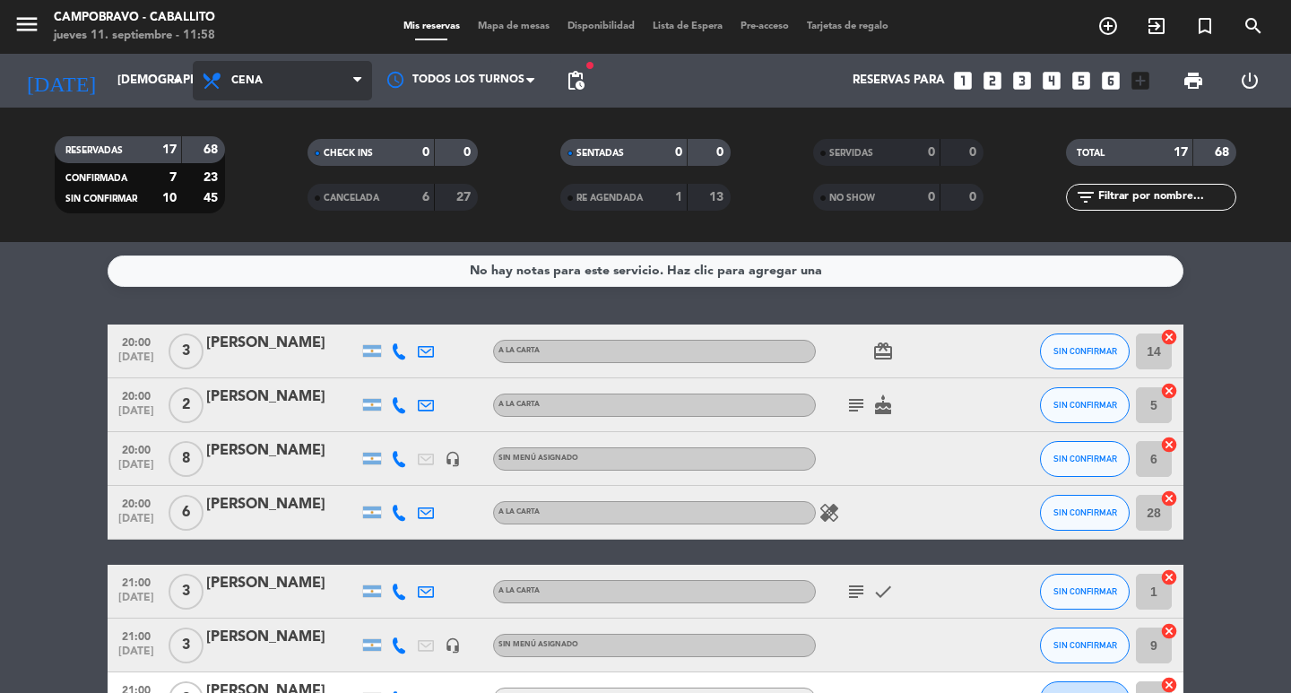
click at [287, 89] on span "Cena" at bounding box center [282, 80] width 179 height 39
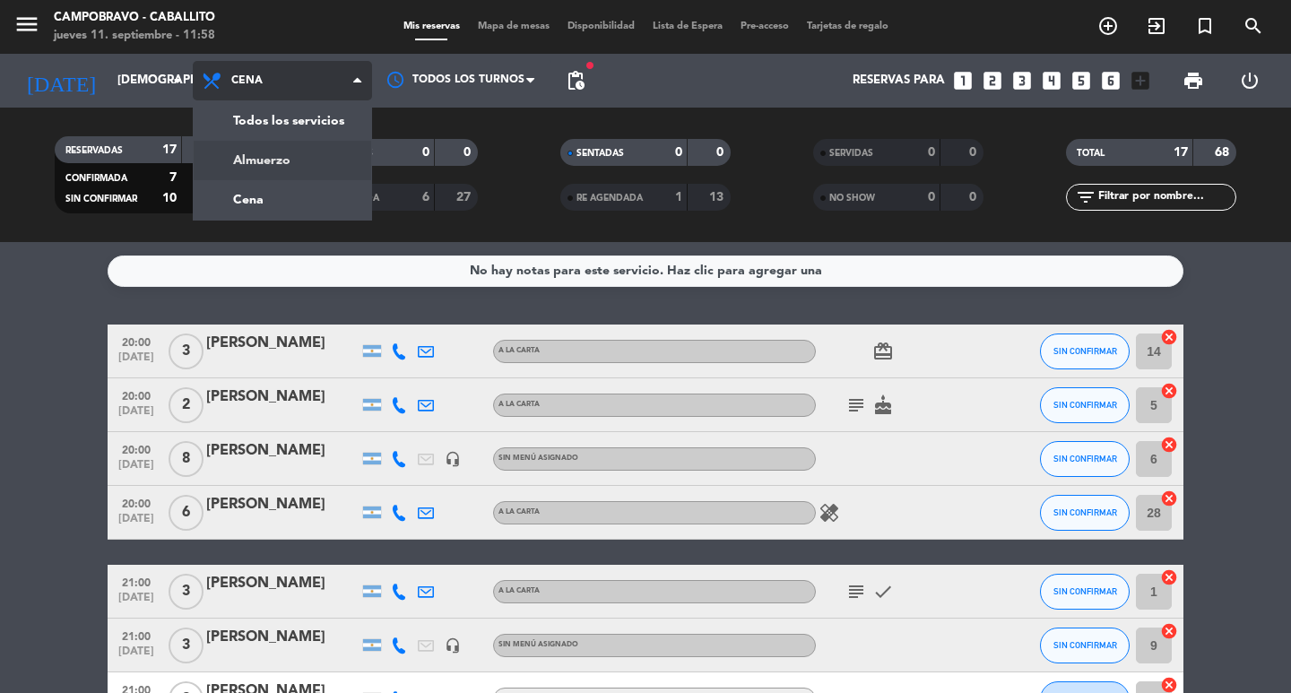
click at [249, 160] on div "menu Campobravo - caballito jueves 11. septiembre - 11:58 Mis reservas Mapa de …" at bounding box center [645, 121] width 1291 height 242
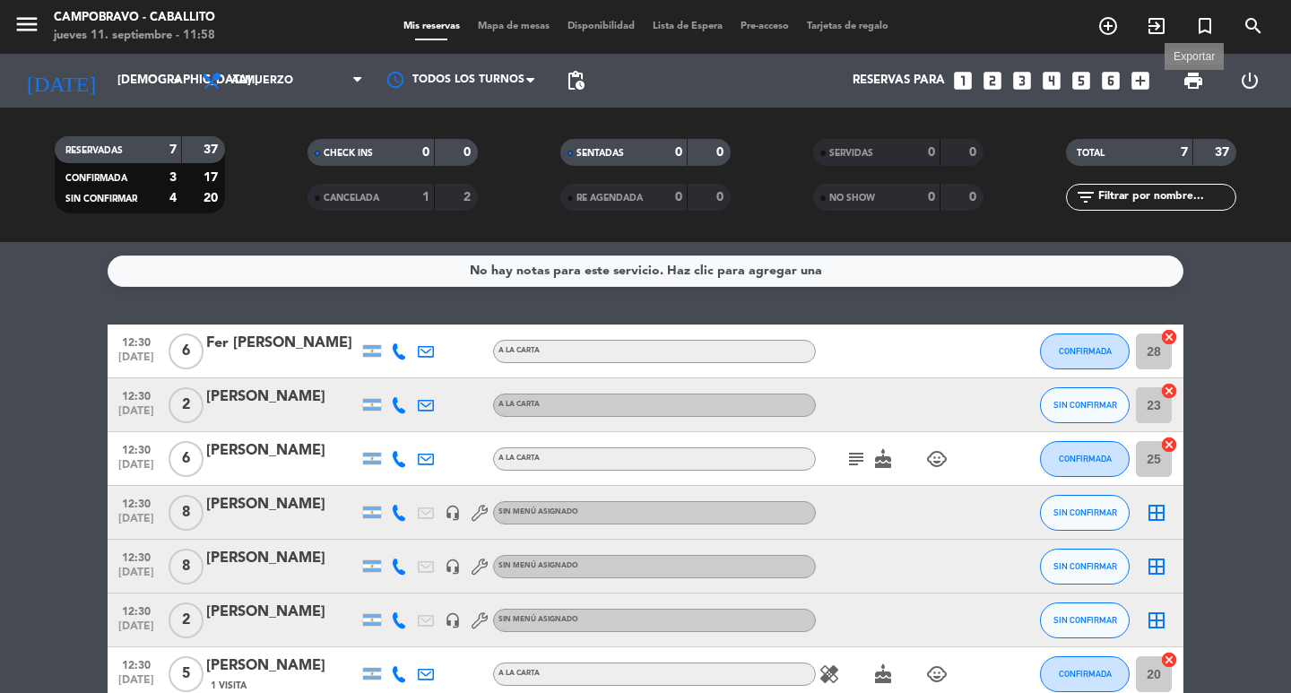
click at [1192, 83] on span "print" at bounding box center [1193, 81] width 22 height 22
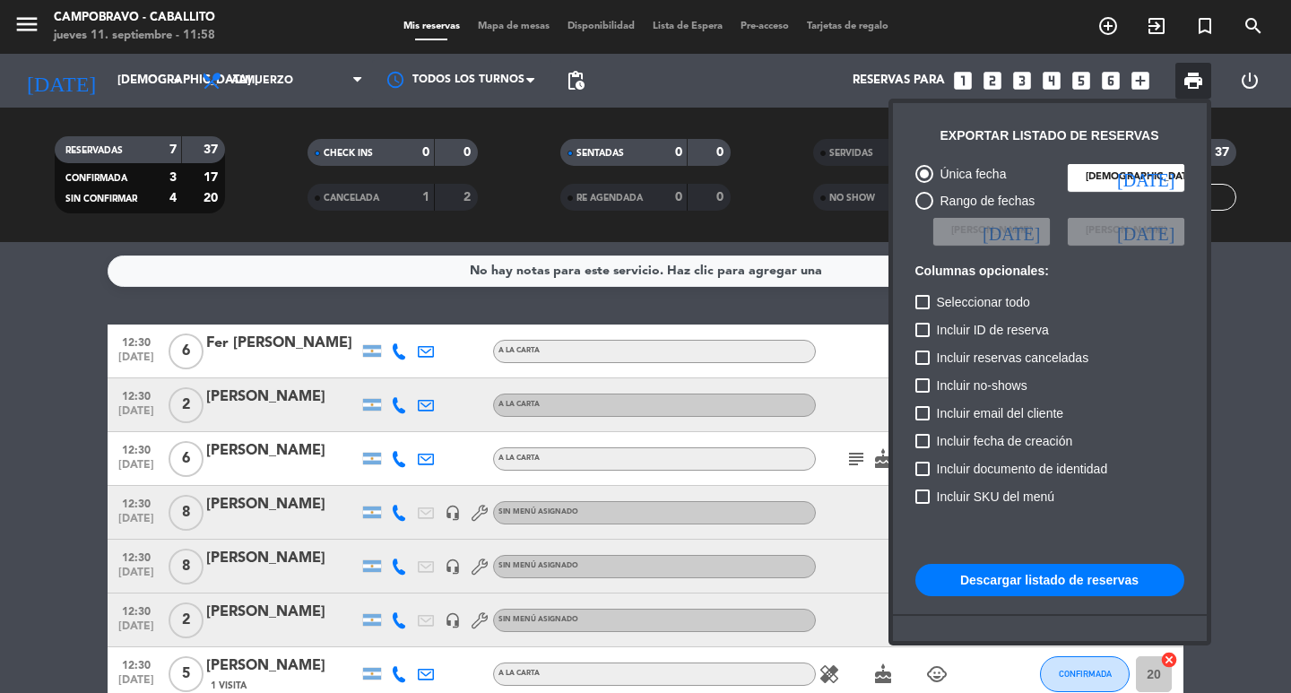
click at [1275, 307] on div at bounding box center [645, 346] width 1291 height 693
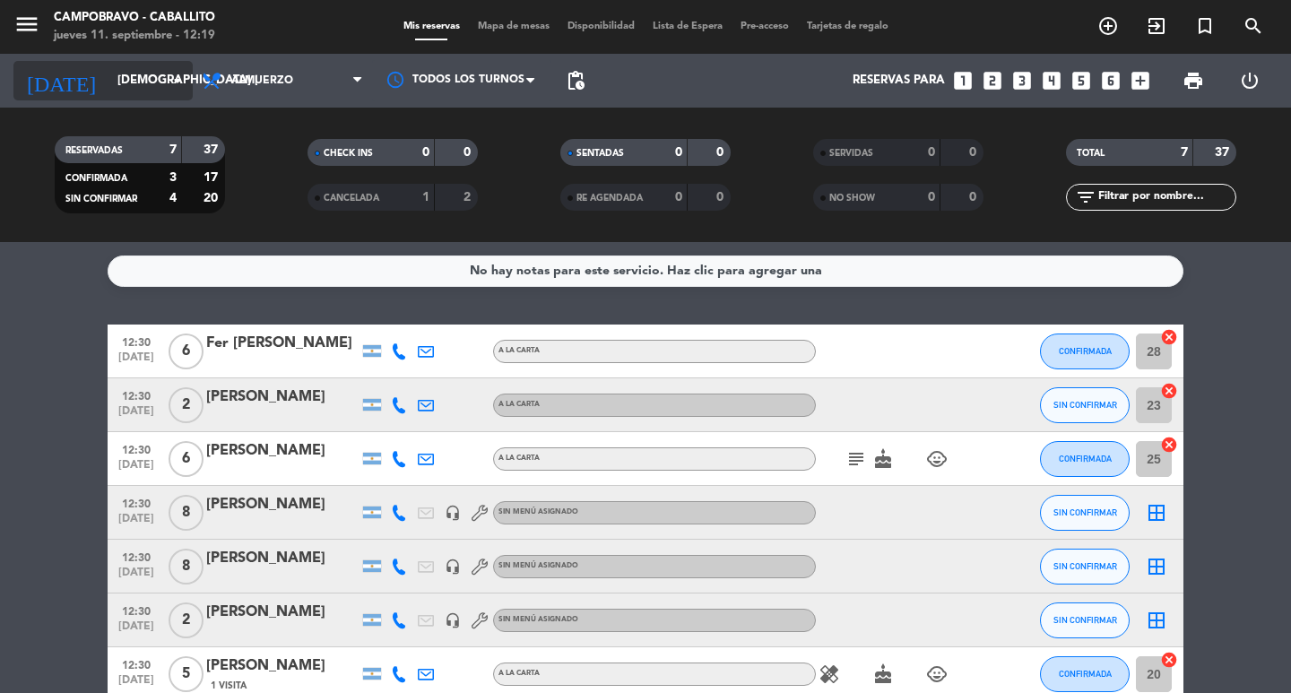
click at [129, 98] on div "[DATE] [DEMOGRAPHIC_DATA] [DATE] arrow_drop_down" at bounding box center [102, 80] width 179 height 39
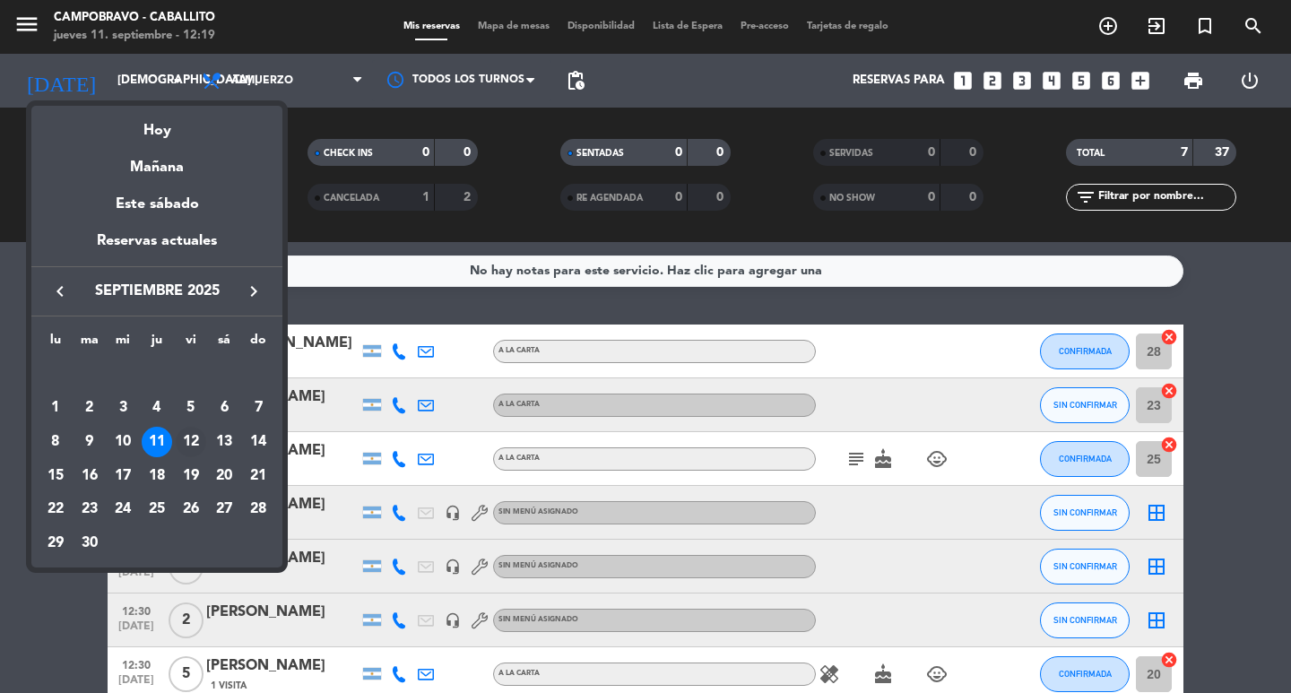
click at [192, 438] on div "12" at bounding box center [191, 442] width 30 height 30
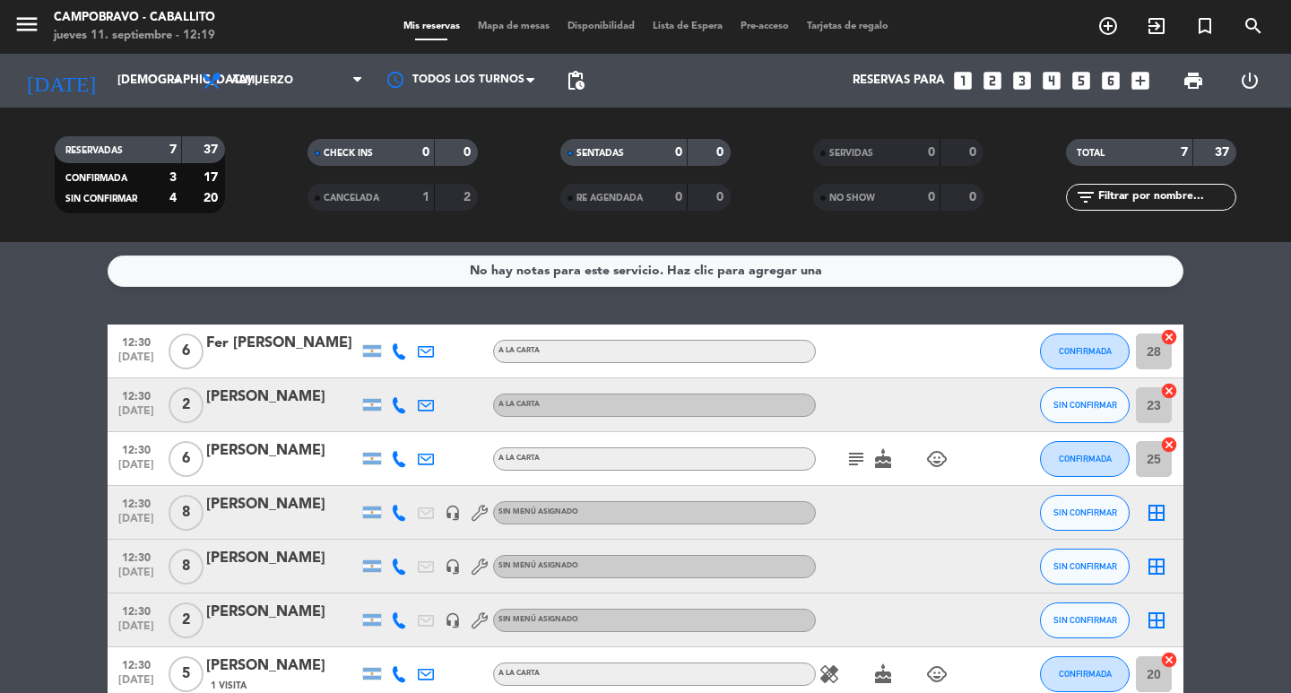
type input "vie. [DATE]"
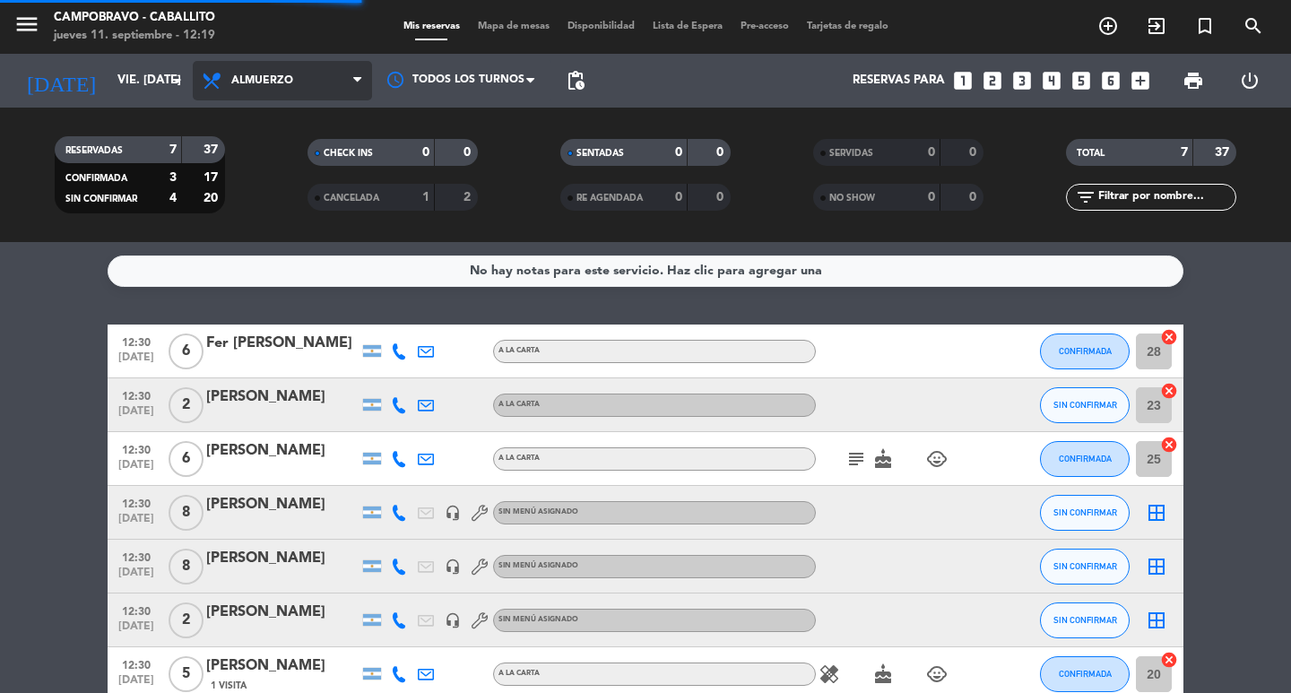
click at [292, 62] on span "Almuerzo" at bounding box center [282, 80] width 179 height 39
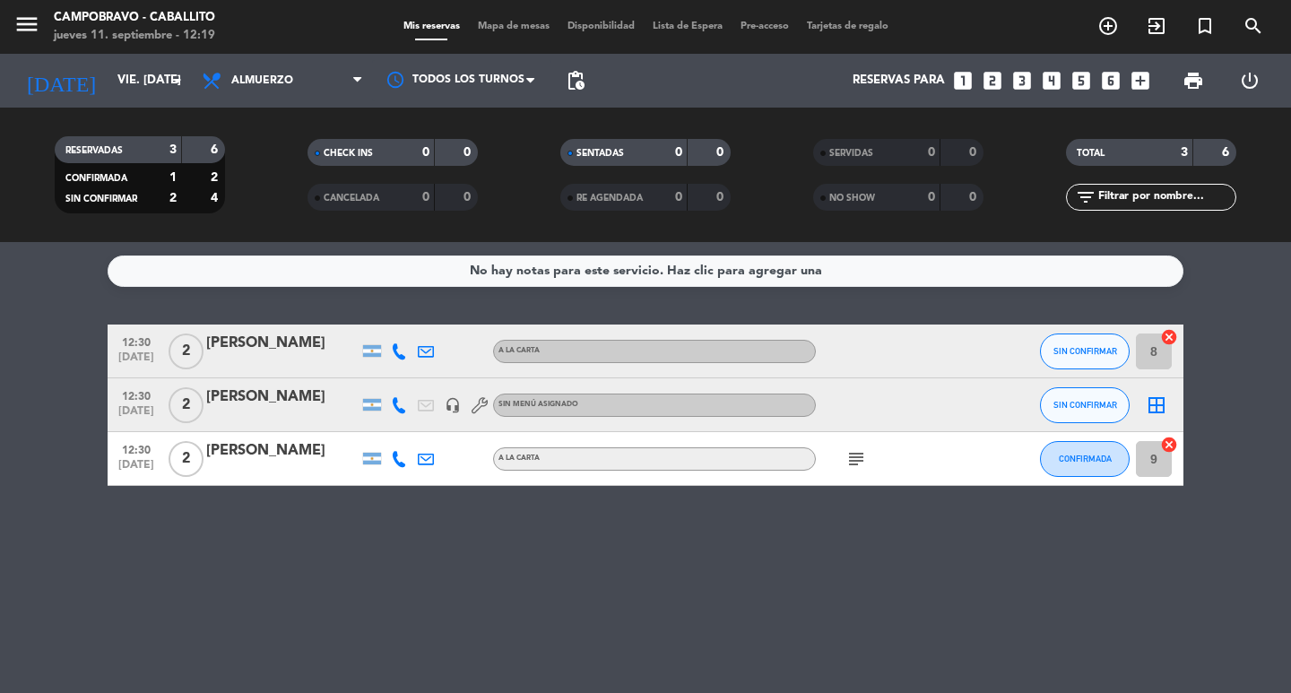
click at [303, 104] on div "Todos los servicios Almuerzo Cena Almuerzo Todos los servicios Almuerzo Cena" at bounding box center [282, 81] width 179 height 54
click at [312, 80] on span "Almuerzo" at bounding box center [282, 80] width 179 height 39
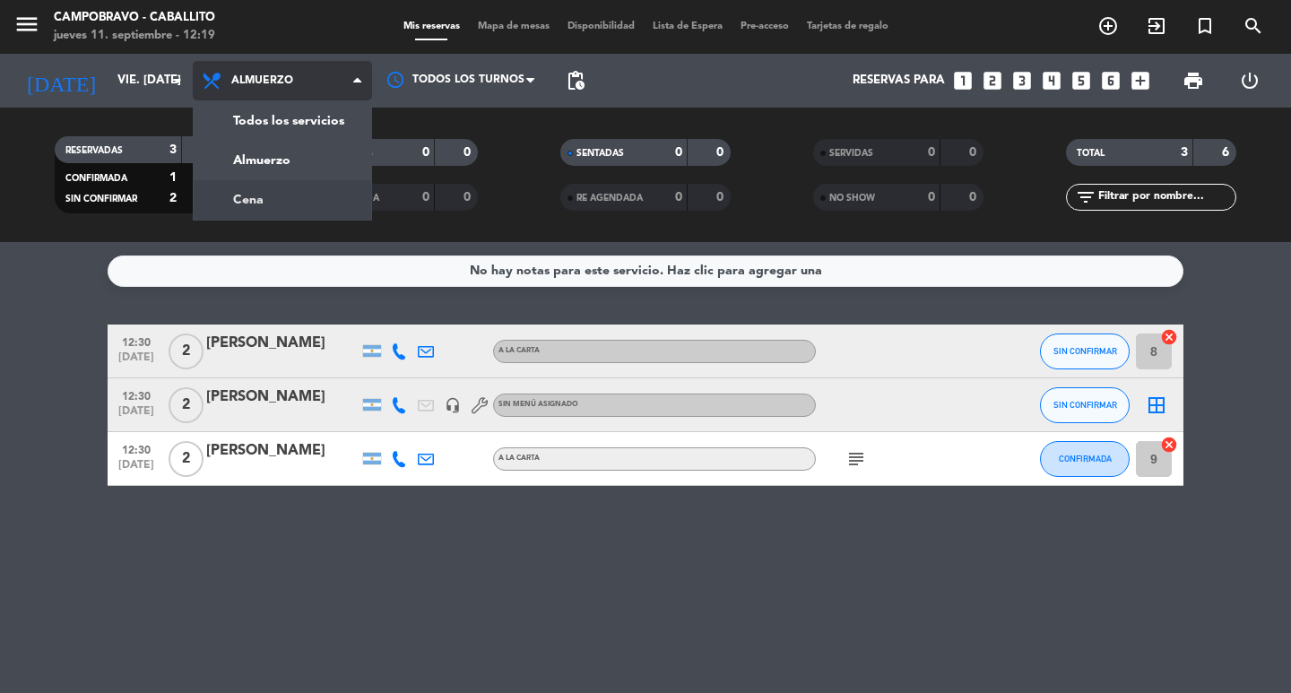
click at [271, 196] on div "menu Campobravo - caballito jueves 11. septiembre - 12:19 Mis reservas Mapa de …" at bounding box center [645, 121] width 1291 height 242
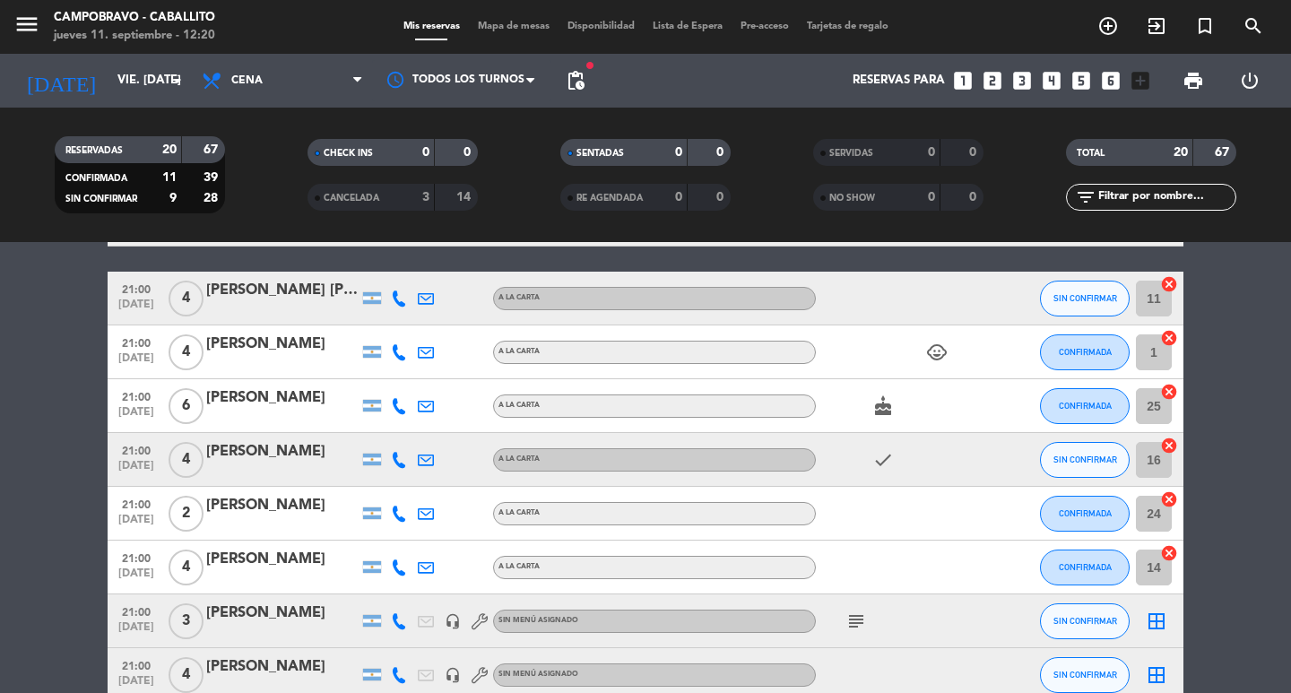
scroll to position [130, 0]
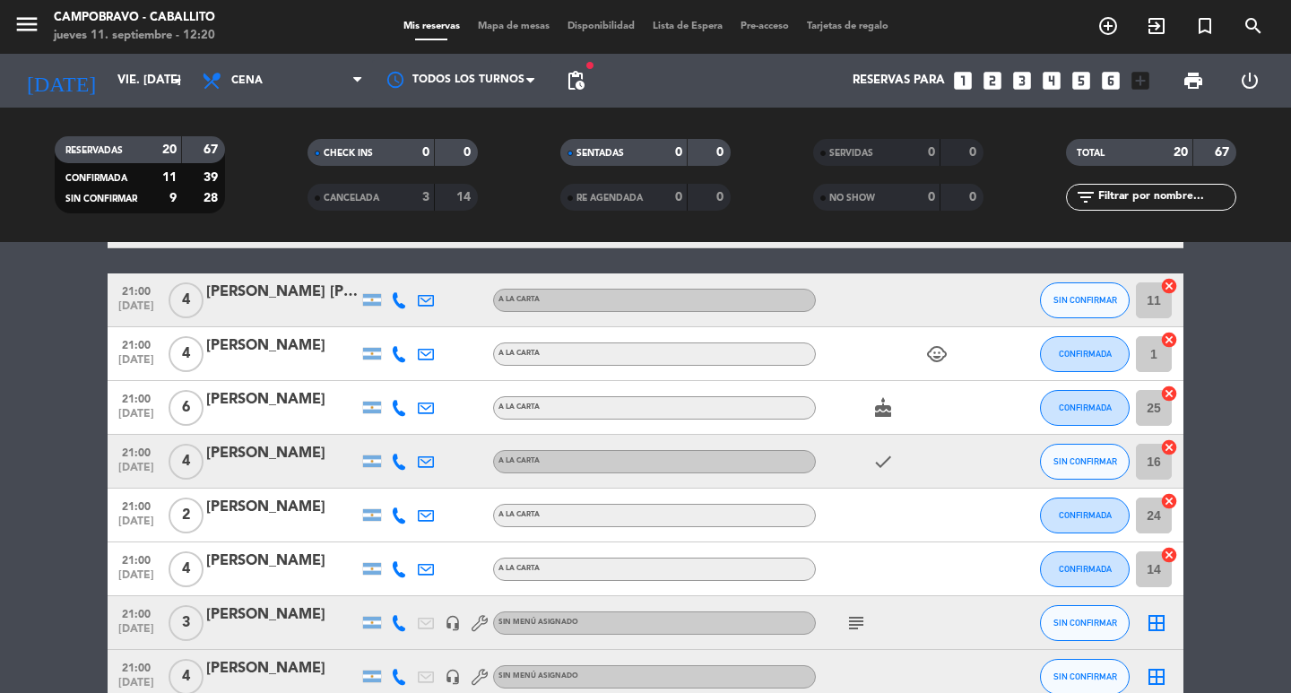
click at [674, 25] on span "Lista de Espera" at bounding box center [688, 27] width 88 height 10
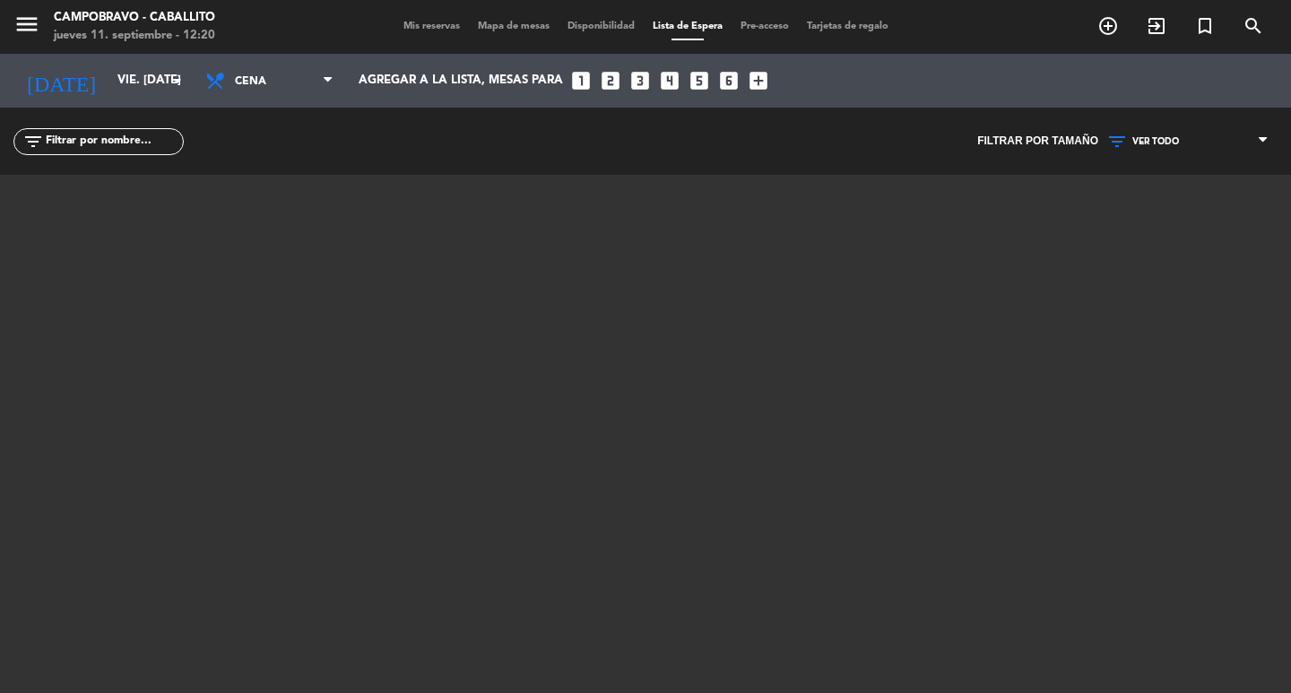
click at [418, 28] on span "Mis reservas" at bounding box center [431, 27] width 74 height 10
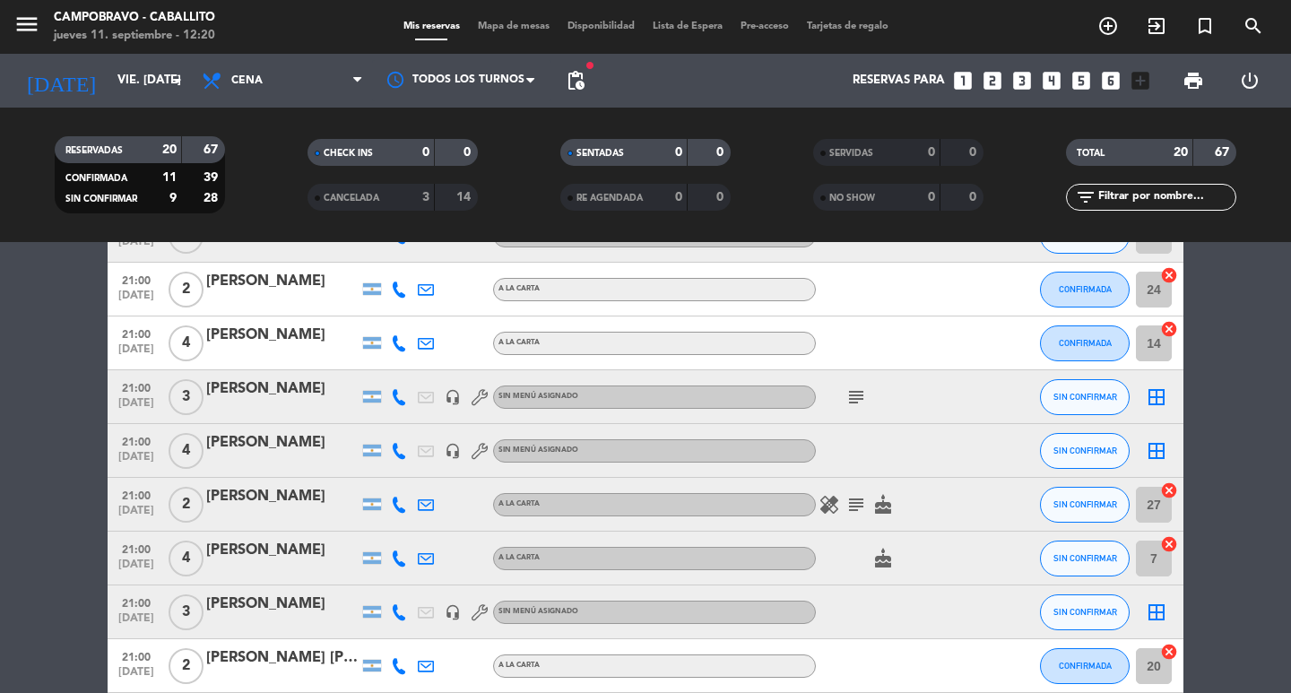
scroll to position [359, 0]
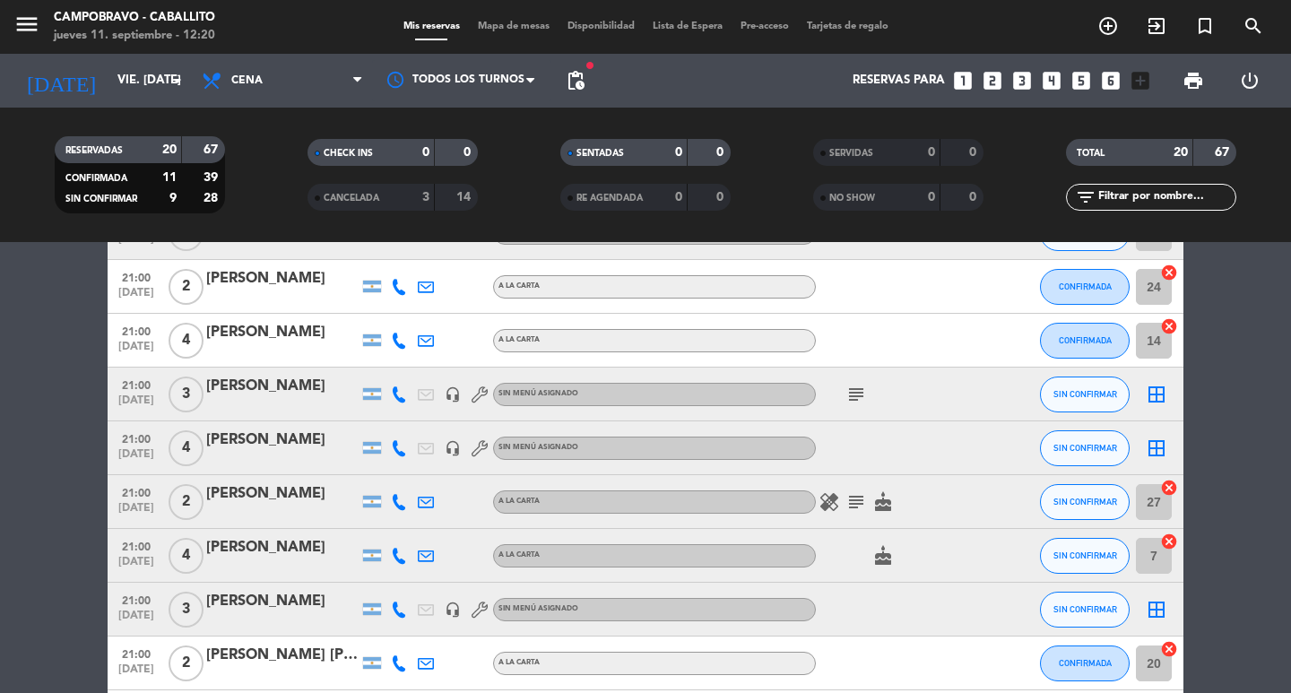
click at [297, 446] on div "[PERSON_NAME]" at bounding box center [282, 439] width 152 height 23
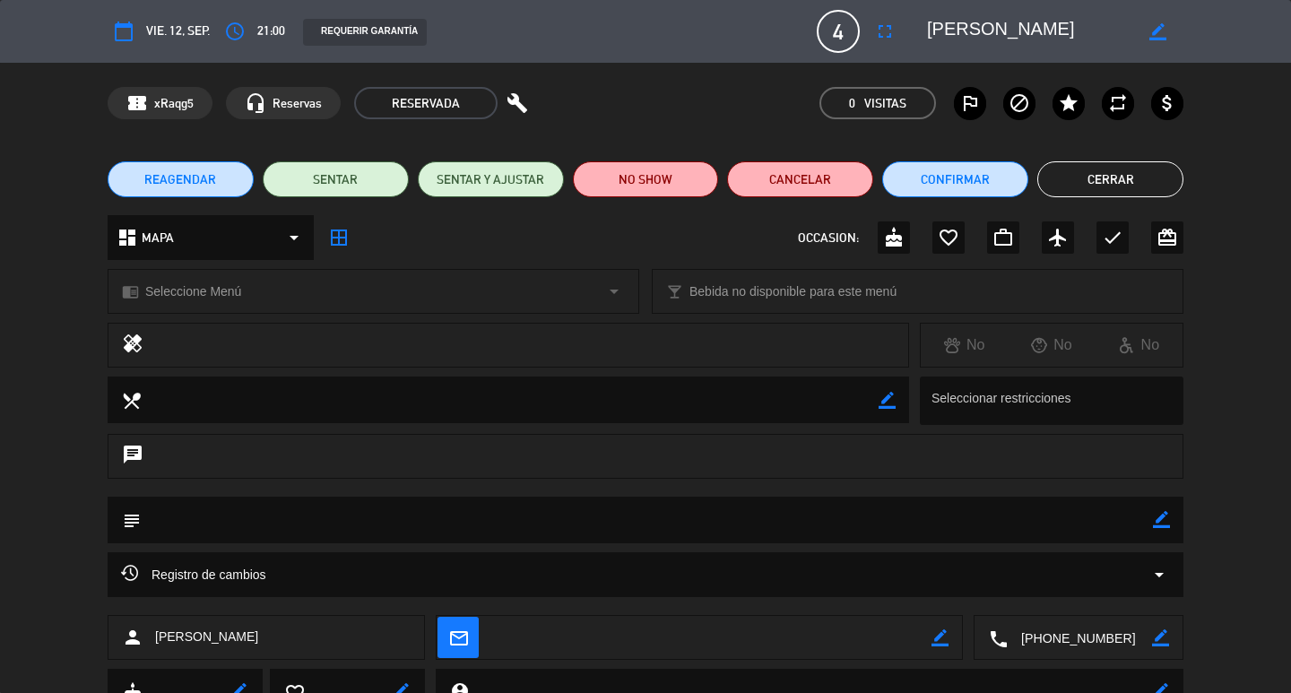
scroll to position [75, 0]
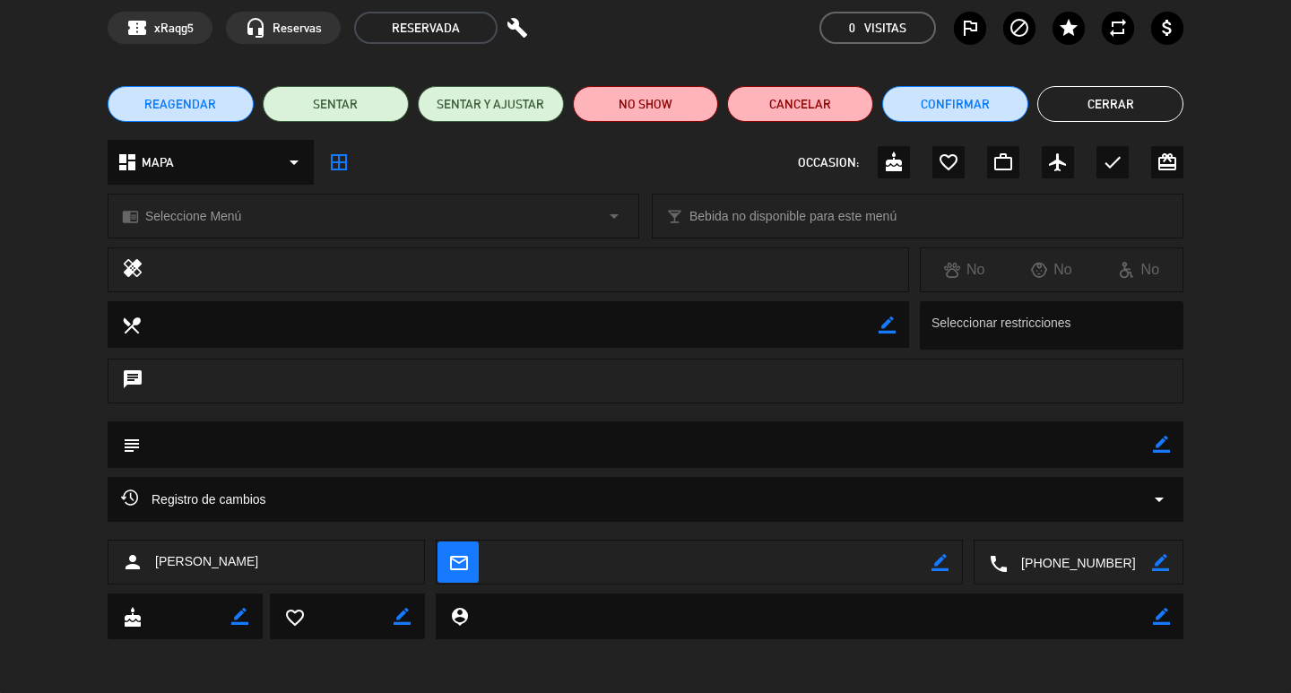
click at [1170, 103] on button "Cerrar" at bounding box center [1110, 104] width 146 height 36
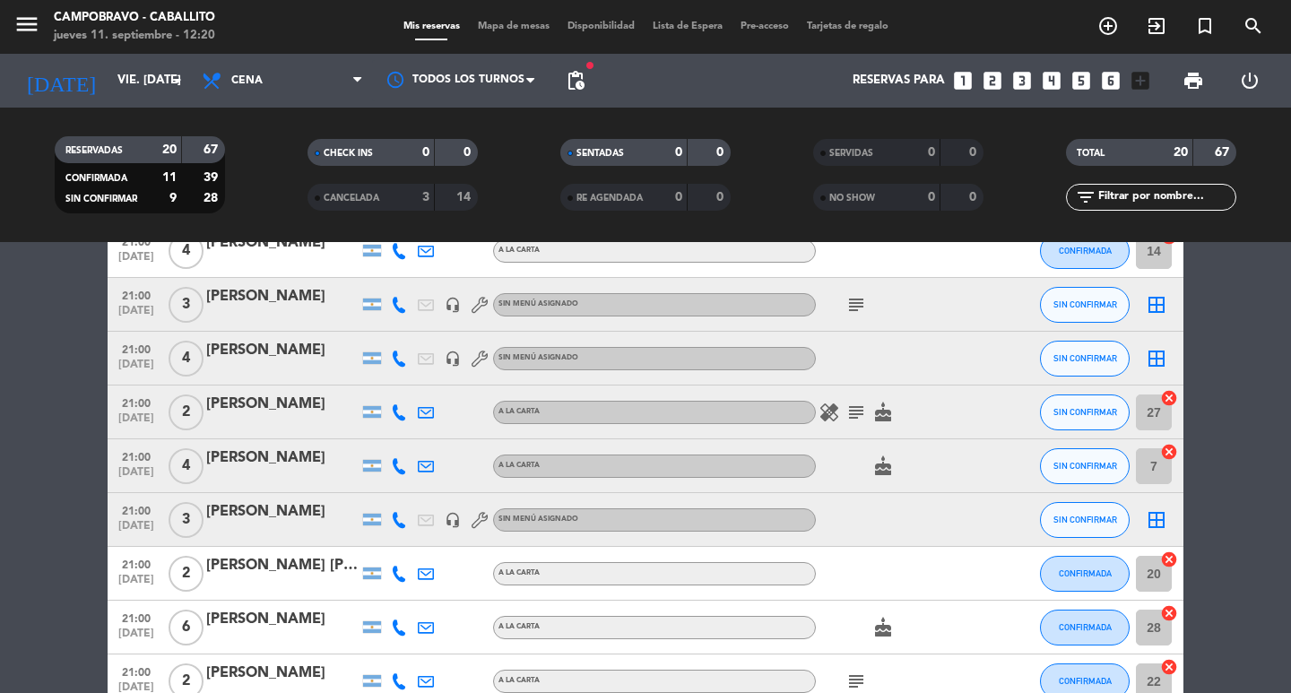
scroll to position [359, 0]
